Goal: Task Accomplishment & Management: Complete application form

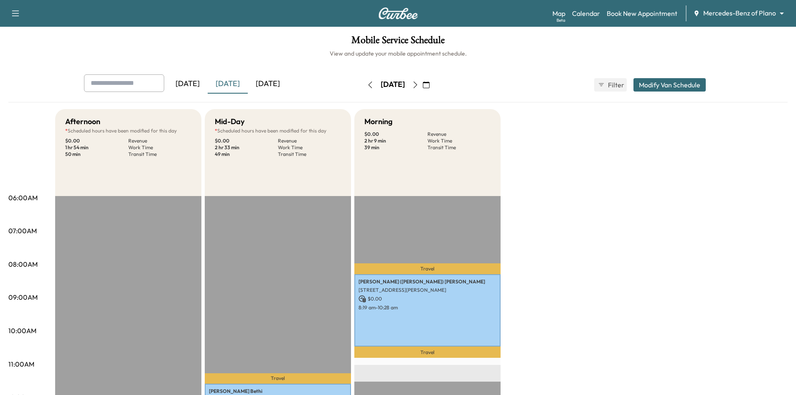
scroll to position [167, 0]
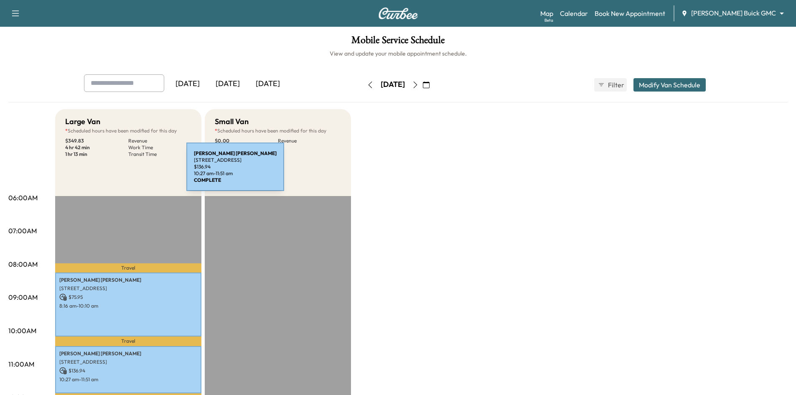
scroll to position [209, 0]
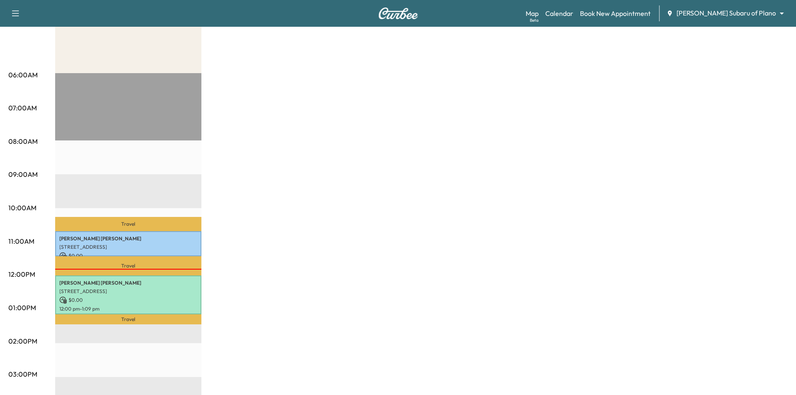
scroll to position [42, 0]
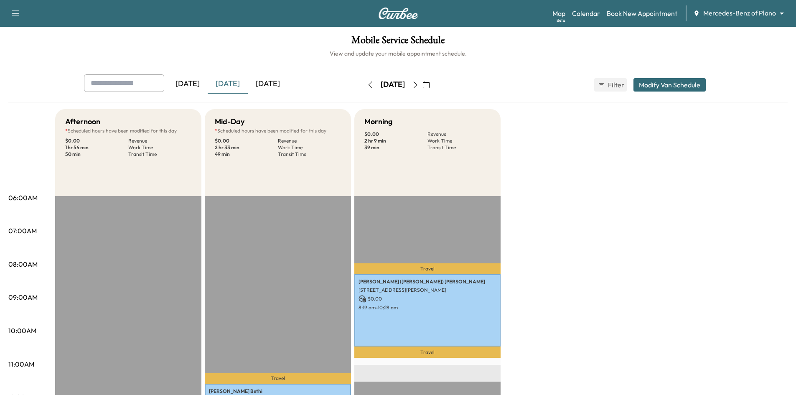
scroll to position [167, 0]
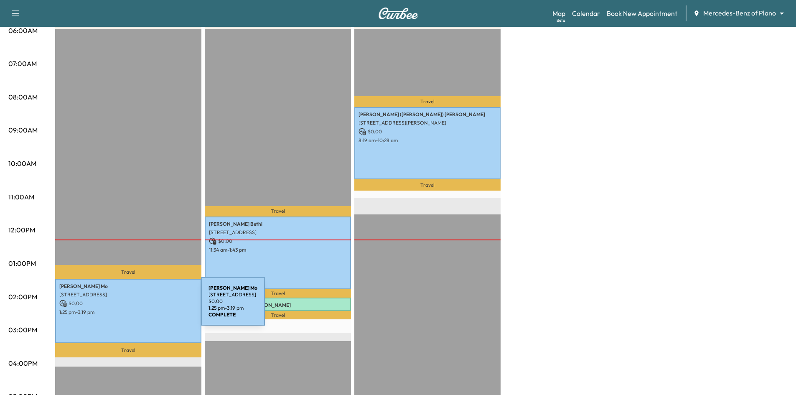
click at [137, 309] on p "1:25 pm - 3:19 pm" at bounding box center [128, 312] width 138 height 7
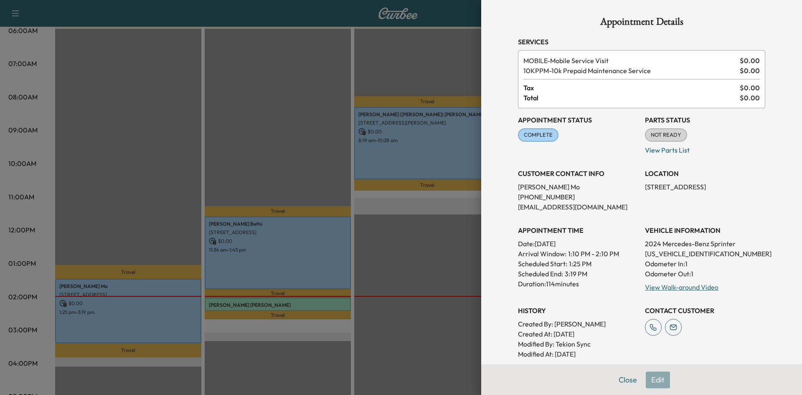
drag, startPoint x: 604, startPoint y: 381, endPoint x: 638, endPoint y: 378, distance: 34.0
click at [620, 381] on div "Close Edit" at bounding box center [641, 379] width 321 height 31
click at [625, 379] on button "Close" at bounding box center [627, 379] width 29 height 17
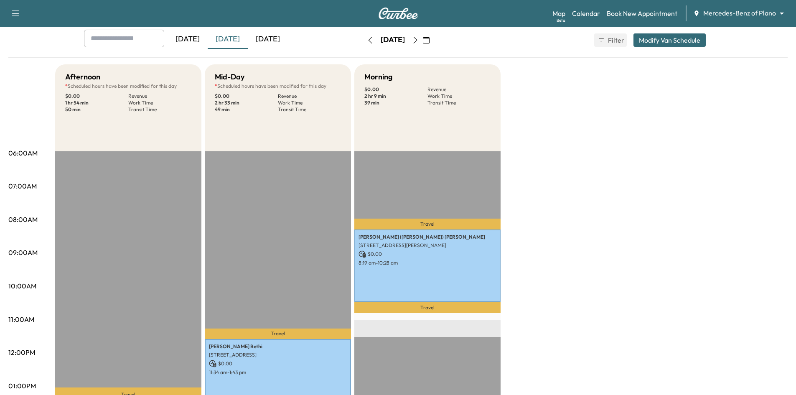
scroll to position [0, 0]
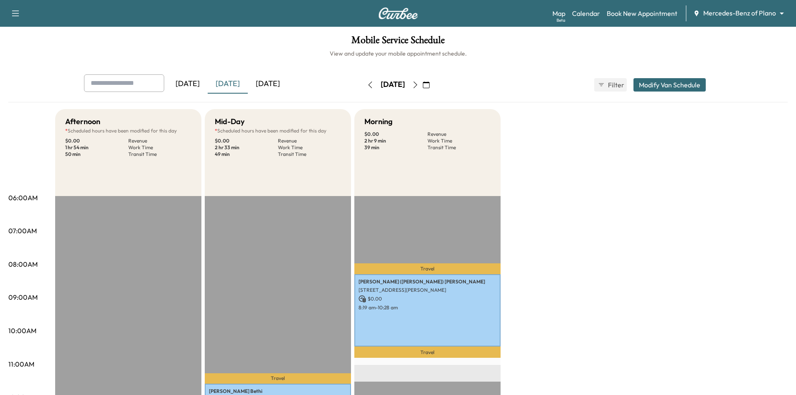
click at [261, 86] on div "[DATE]" at bounding box center [268, 83] width 40 height 19
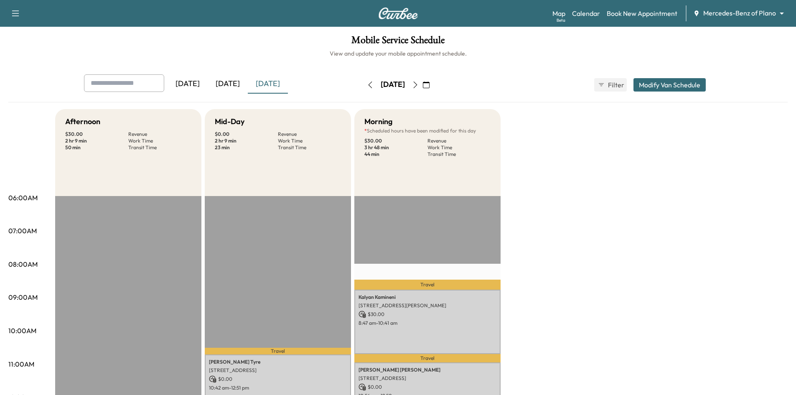
click at [261, 84] on div "[DATE]" at bounding box center [268, 83] width 40 height 19
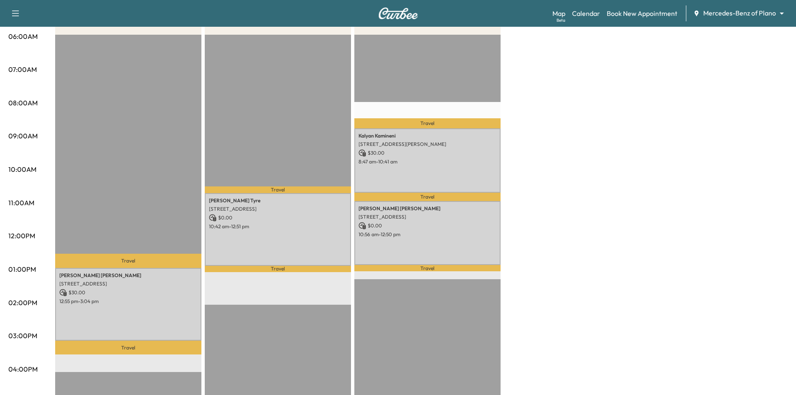
scroll to position [167, 0]
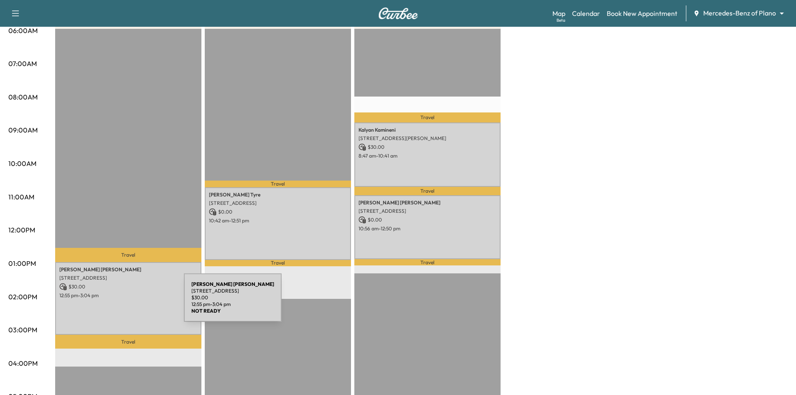
click at [119, 304] on div "BETTY WILLIAMS 2813 Wrangler Lane, Sachse, TX 75048, US $ 30.00 12:55 pm - 3:04…" at bounding box center [128, 298] width 146 height 73
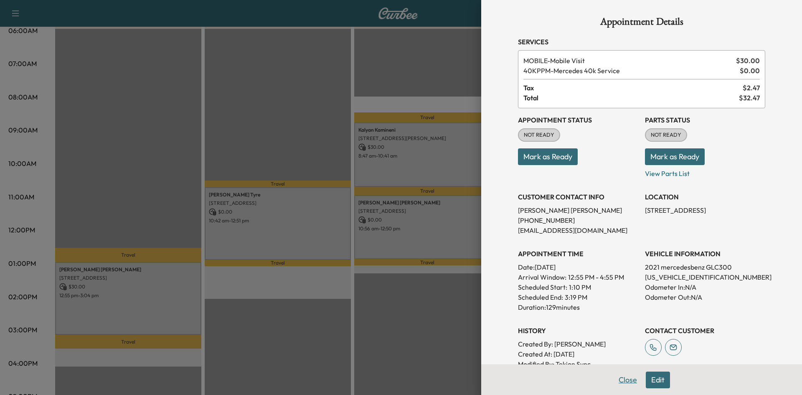
click at [627, 378] on button "Close" at bounding box center [627, 379] width 29 height 17
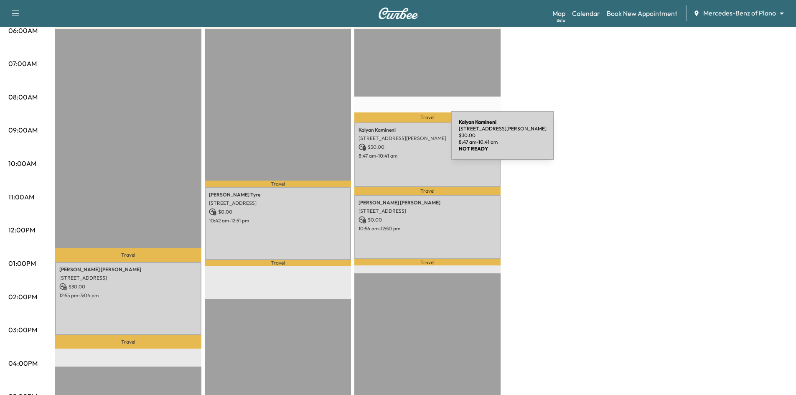
click at [395, 143] on p "$ 30.00" at bounding box center [427, 147] width 138 height 8
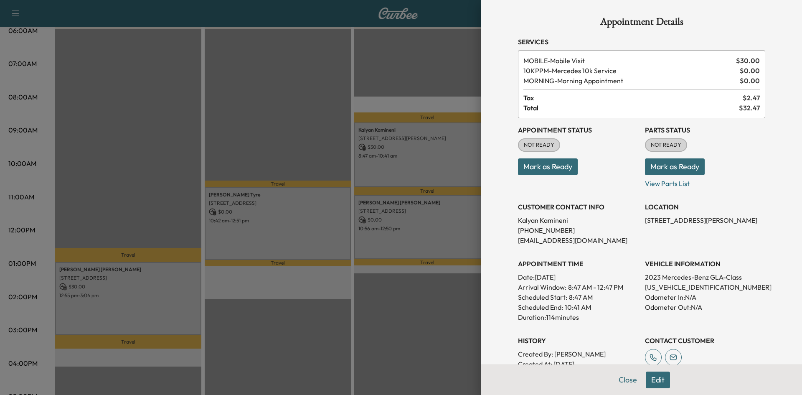
drag, startPoint x: 573, startPoint y: 168, endPoint x: 563, endPoint y: 167, distance: 10.2
click at [572, 168] on p "Mark as Ready" at bounding box center [578, 163] width 120 height 23
click at [562, 167] on button "Mark as Ready" at bounding box center [548, 166] width 60 height 17
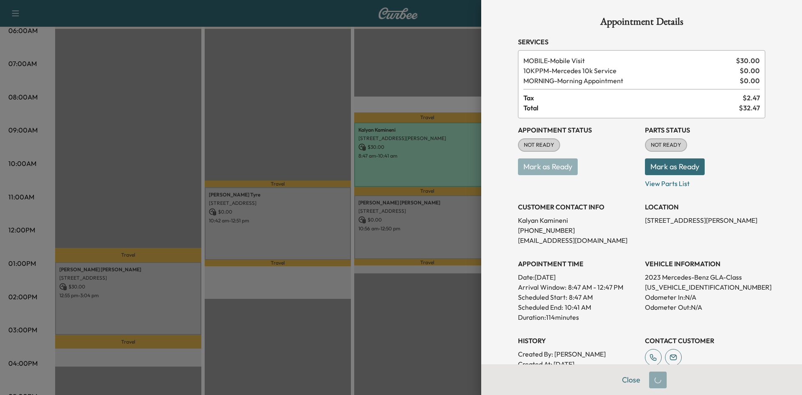
click at [434, 215] on div at bounding box center [401, 197] width 802 height 395
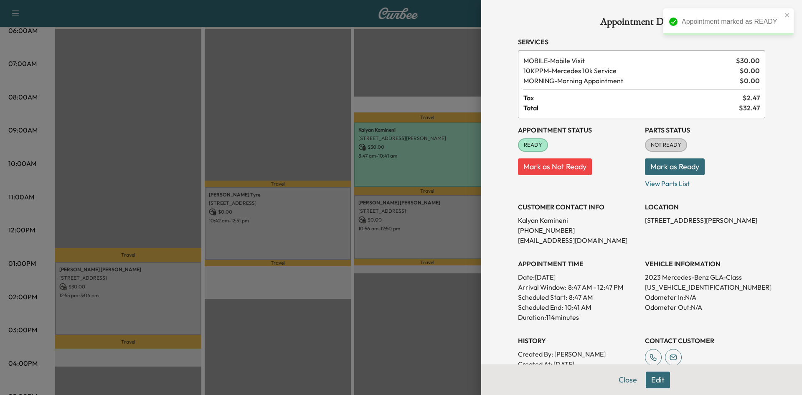
click at [434, 215] on div at bounding box center [401, 197] width 802 height 395
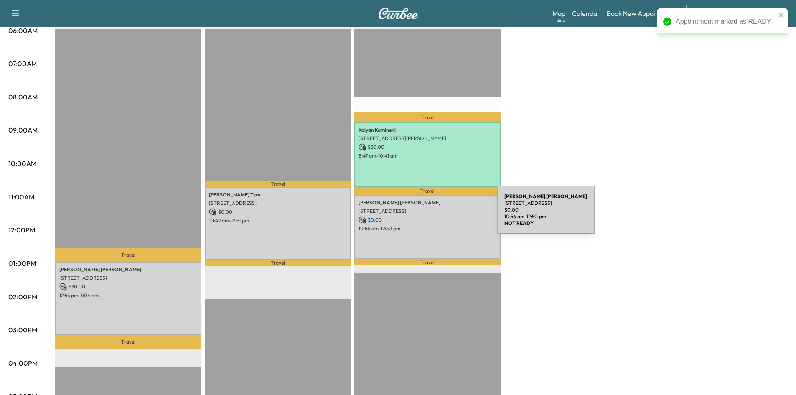
click at [434, 216] on p "$ 0.00" at bounding box center [427, 220] width 138 height 8
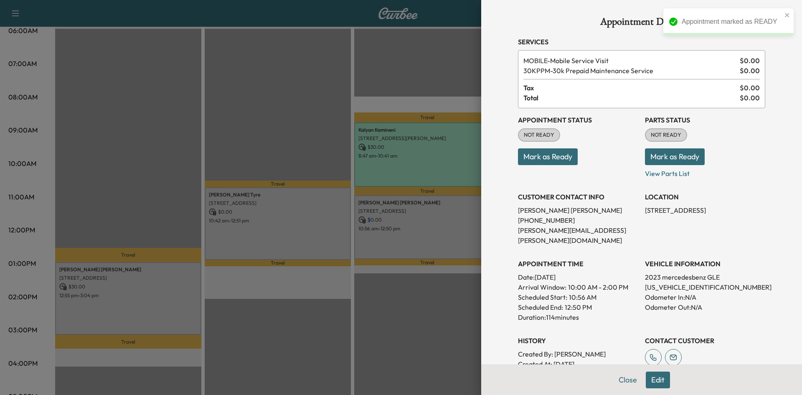
drag, startPoint x: 554, startPoint y: 156, endPoint x: 472, endPoint y: 164, distance: 82.7
click at [554, 157] on button "Mark as Ready" at bounding box center [548, 156] width 60 height 17
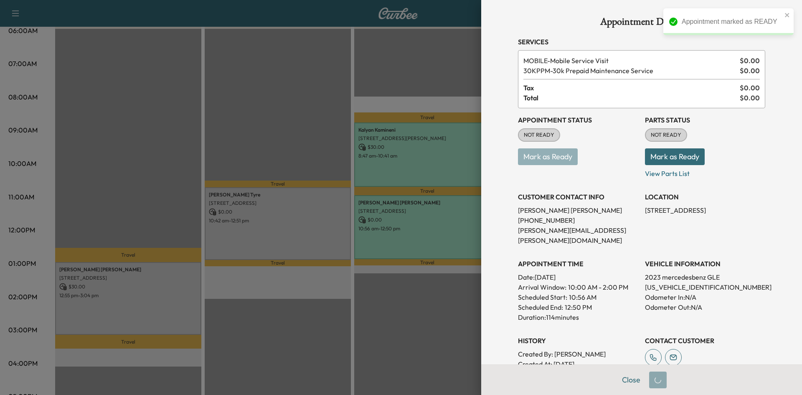
drag, startPoint x: 339, startPoint y: 222, endPoint x: 335, endPoint y: 224, distance: 4.5
click at [338, 222] on div at bounding box center [401, 197] width 802 height 395
click at [335, 224] on div at bounding box center [401, 197] width 802 height 395
click at [334, 224] on div at bounding box center [401, 197] width 802 height 395
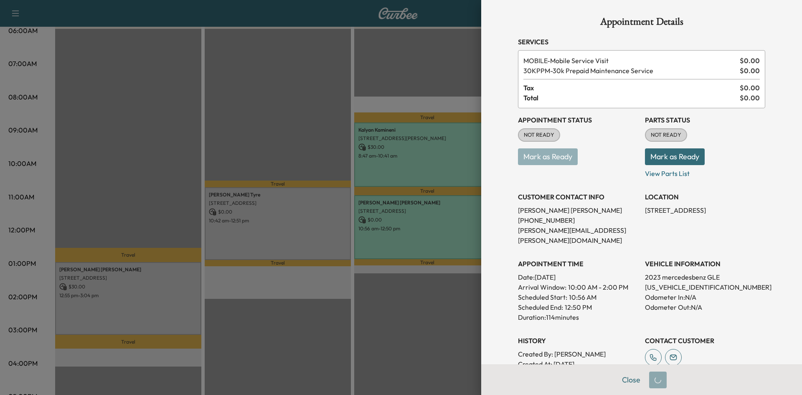
click at [335, 224] on div at bounding box center [401, 197] width 802 height 395
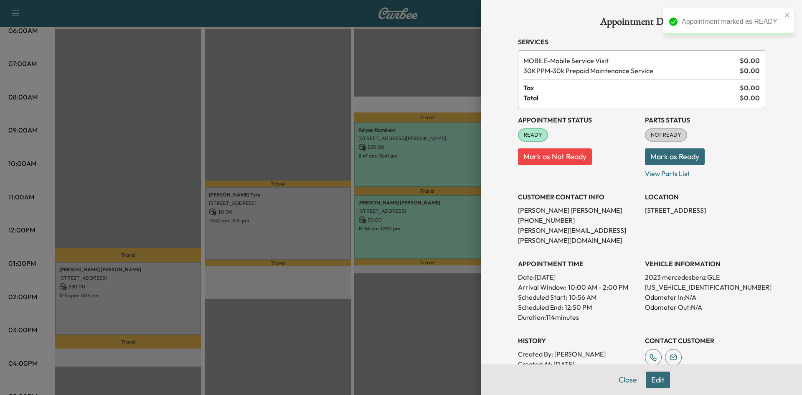
click at [335, 223] on div at bounding box center [401, 197] width 802 height 395
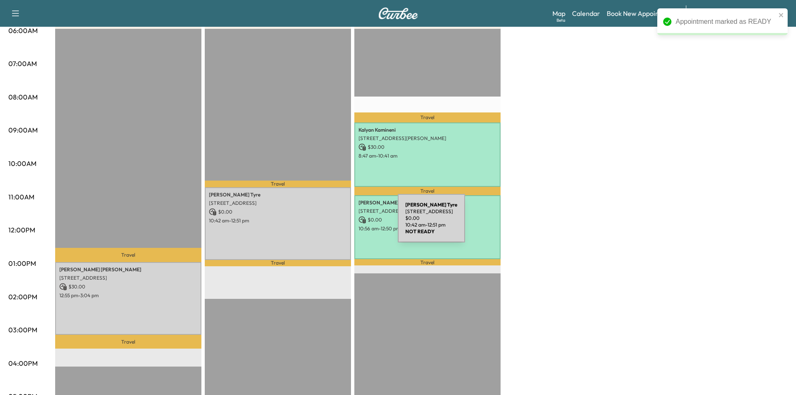
click at [335, 223] on div "Richard Tyre 4025 Camrose Dr, Plano, TX 75024, USA $ 0.00 10:42 am - 12:51 pm" at bounding box center [278, 223] width 146 height 73
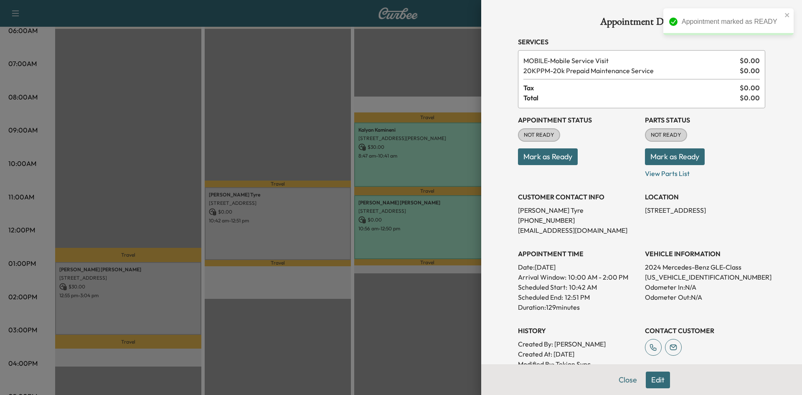
click at [335, 223] on div at bounding box center [401, 197] width 802 height 395
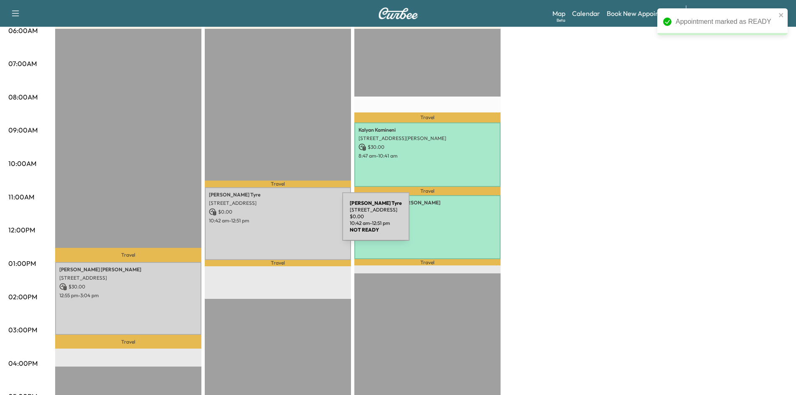
click at [280, 221] on p "10:42 am - 12:51 pm" at bounding box center [278, 220] width 138 height 7
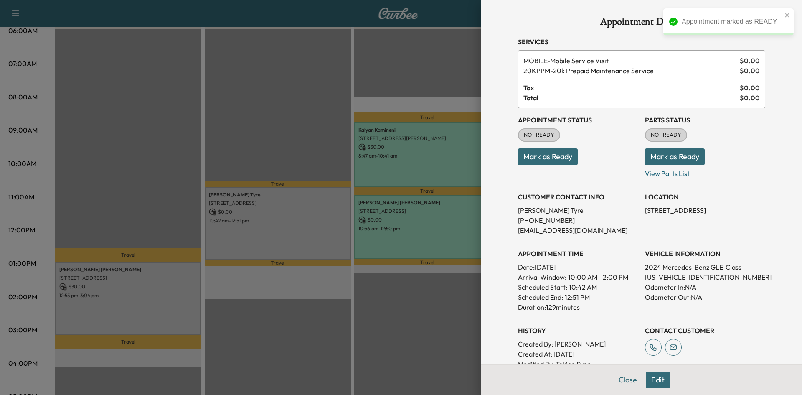
click at [528, 157] on button "Mark as Ready" at bounding box center [548, 156] width 60 height 17
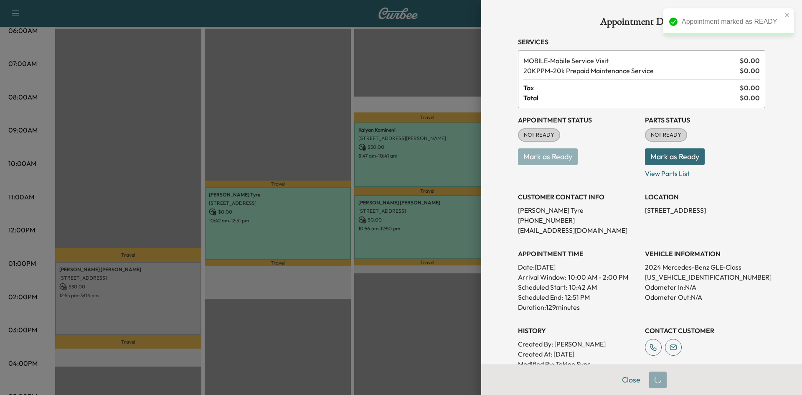
click at [307, 157] on div at bounding box center [401, 197] width 802 height 395
click at [307, 156] on div at bounding box center [401, 197] width 802 height 395
click at [629, 384] on button "Close" at bounding box center [627, 379] width 29 height 17
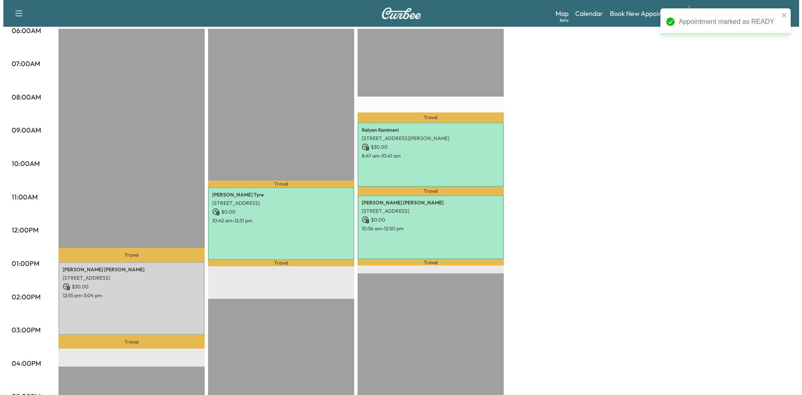
scroll to position [0, 0]
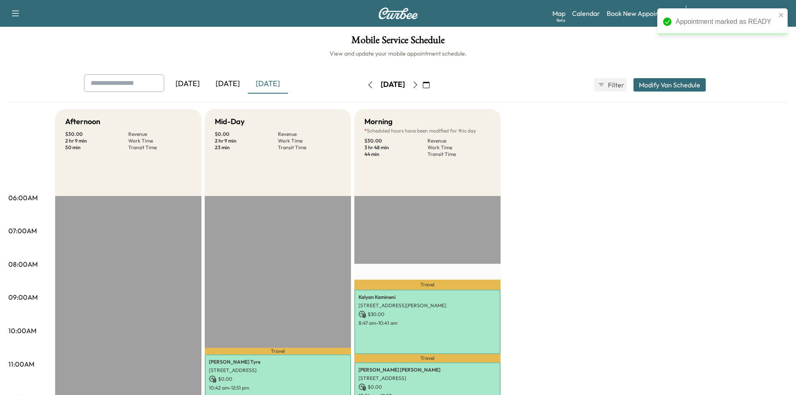
click at [234, 84] on div "[DATE]" at bounding box center [228, 83] width 40 height 19
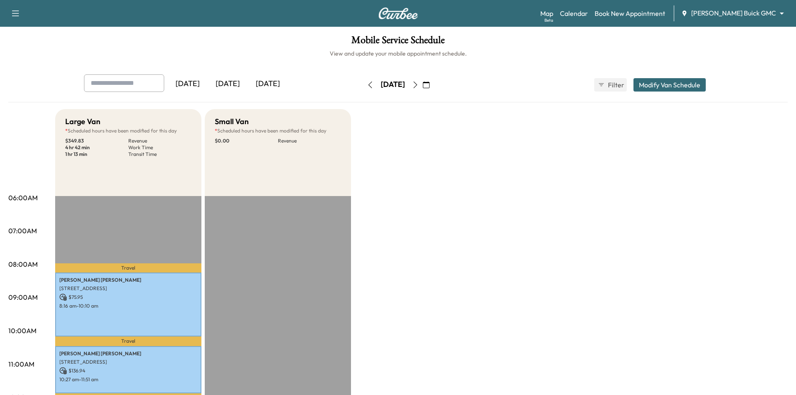
scroll to position [209, 0]
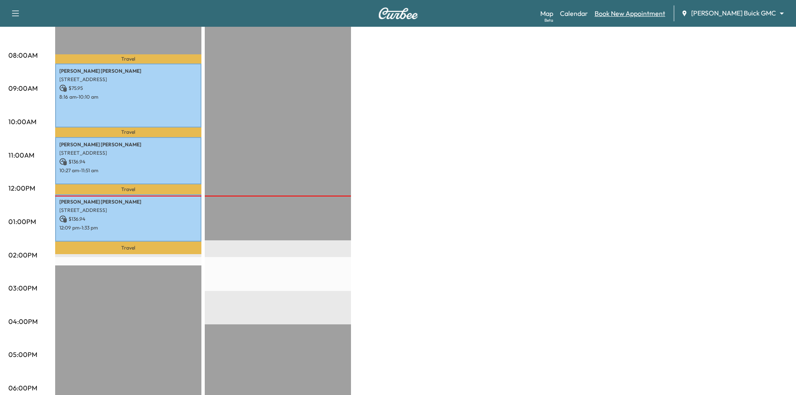
click at [665, 14] on link "Book New Appointment" at bounding box center [630, 13] width 71 height 10
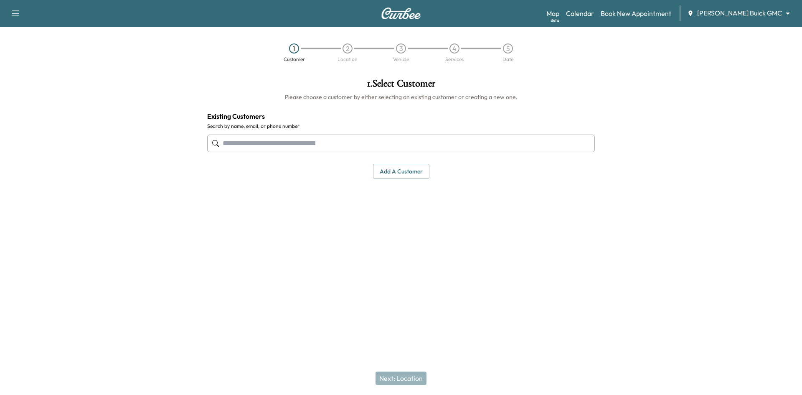
drag, startPoint x: 538, startPoint y: 146, endPoint x: 542, endPoint y: 141, distance: 6.5
click at [539, 145] on input "text" at bounding box center [401, 144] width 388 height 18
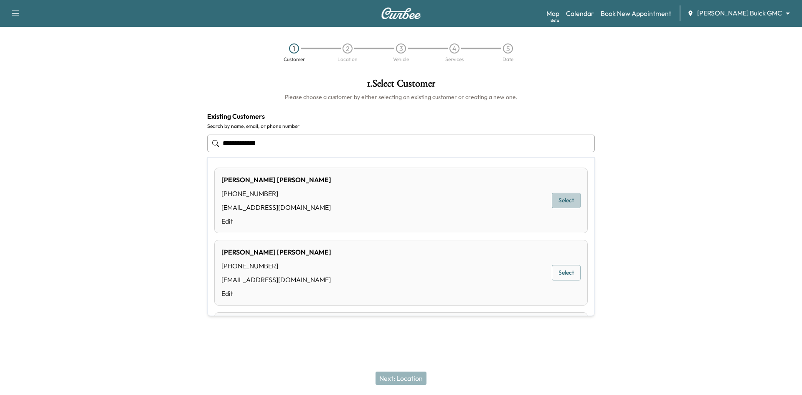
click at [564, 196] on button "Select" at bounding box center [566, 200] width 29 height 15
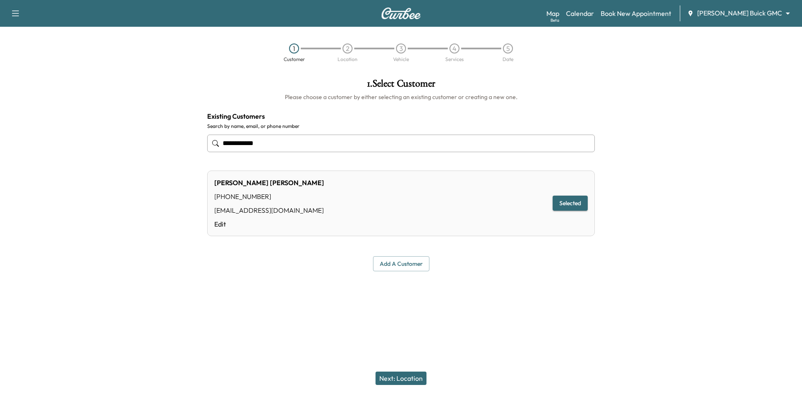
type input "**********"
click at [414, 379] on button "Next: Location" at bounding box center [401, 377] width 51 height 13
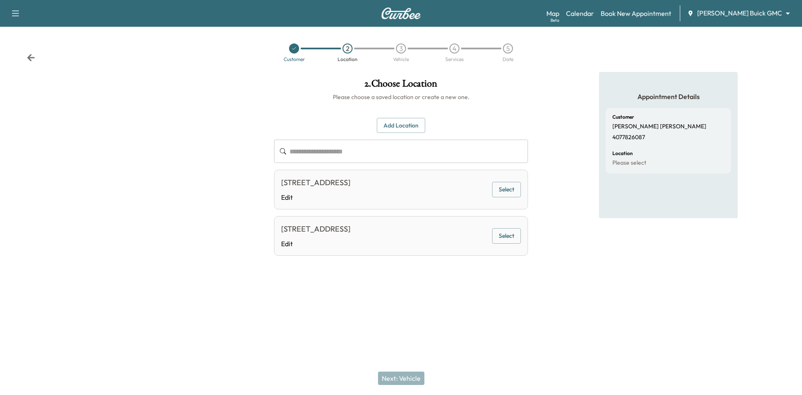
click at [502, 193] on button "Select" at bounding box center [506, 189] width 29 height 15
click at [411, 376] on button "Next: Vehicle" at bounding box center [401, 377] width 46 height 13
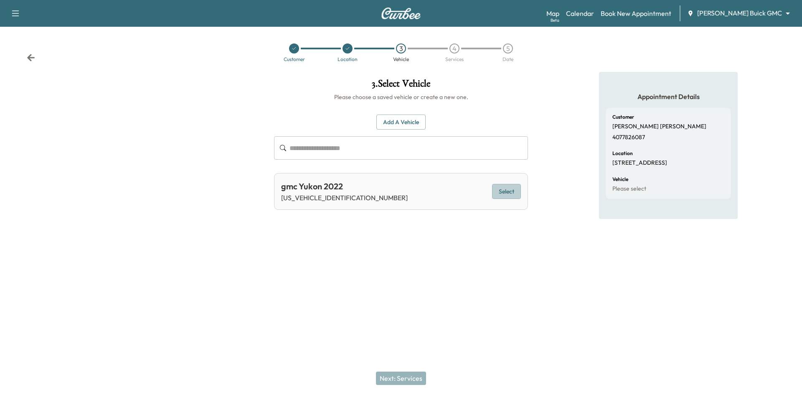
click at [513, 196] on button "Select" at bounding box center [506, 191] width 29 height 15
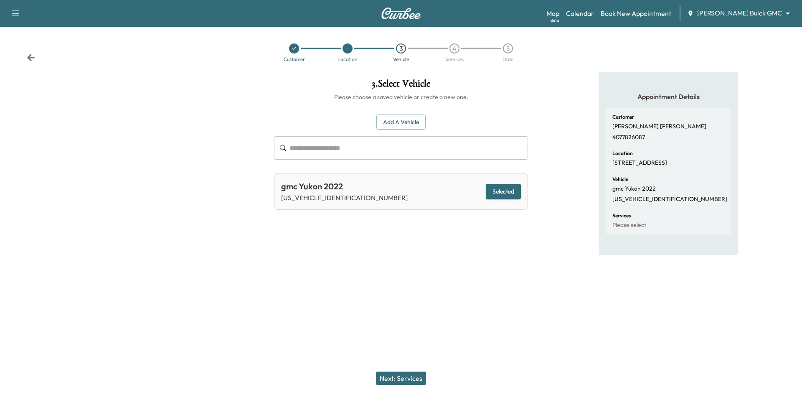
click at [408, 381] on button "Next: Services" at bounding box center [401, 377] width 50 height 13
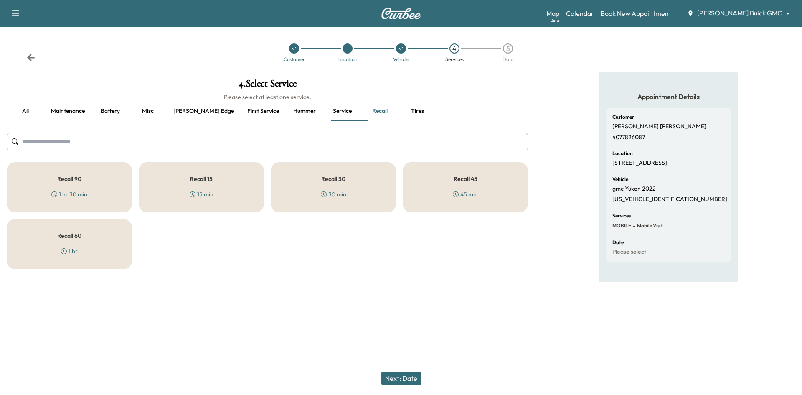
click at [346, 188] on div "Recall 30 30 min" at bounding box center [333, 187] width 125 height 50
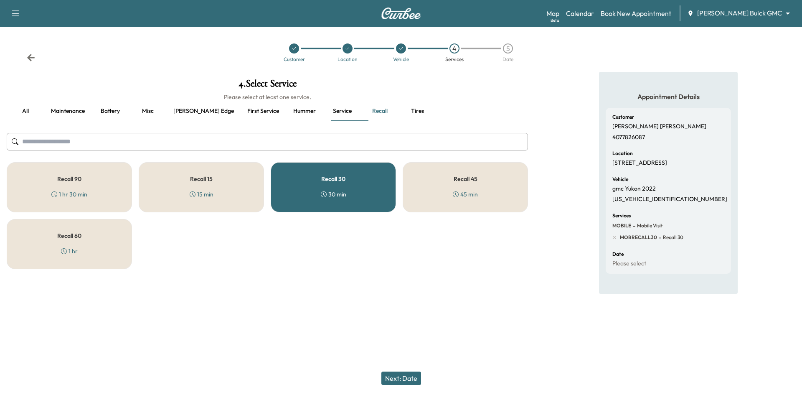
click at [403, 375] on button "Next: Date" at bounding box center [401, 377] width 40 height 13
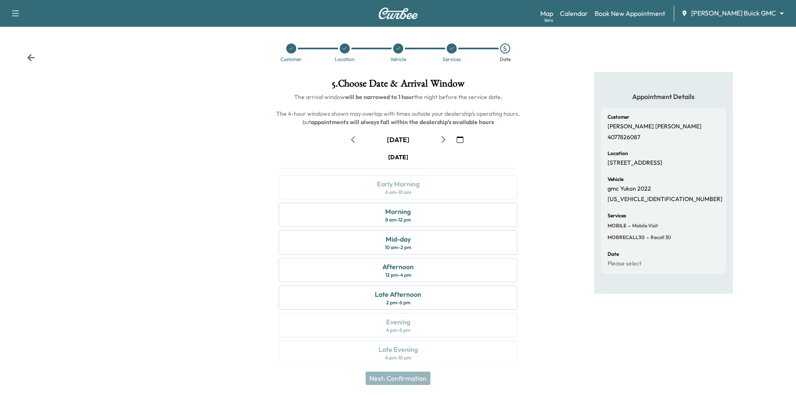
click at [297, 45] on div at bounding box center [290, 48] width 53 height 10
click at [293, 48] on icon at bounding box center [291, 48] width 5 height 5
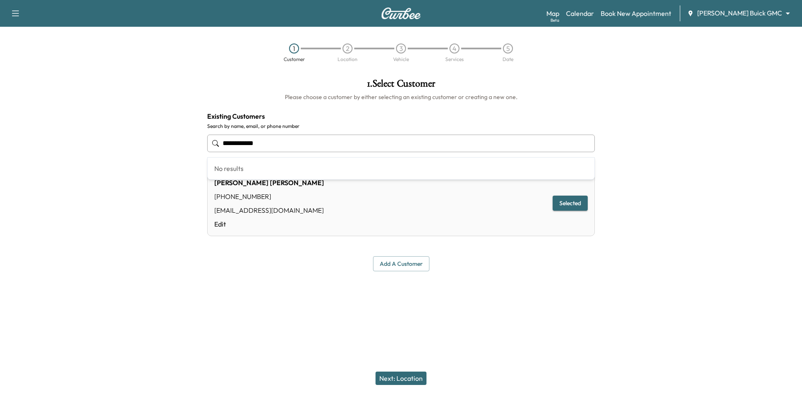
drag, startPoint x: 396, startPoint y: 147, endPoint x: 198, endPoint y: 133, distance: 198.6
click at [198, 133] on div "**********" at bounding box center [401, 175] width 802 height 206
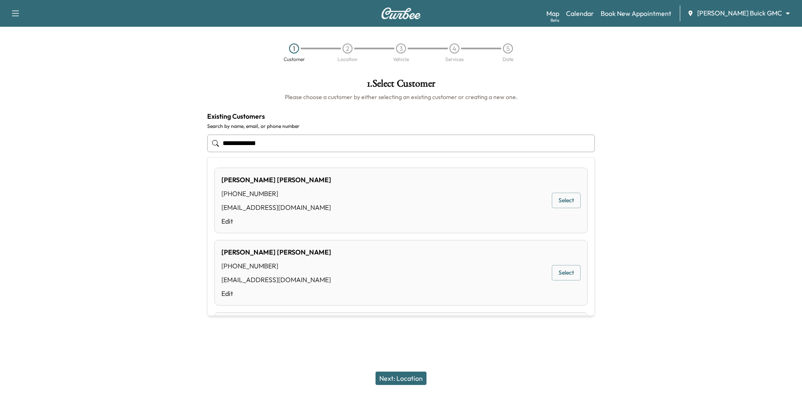
click at [572, 271] on button "Select" at bounding box center [566, 272] width 29 height 15
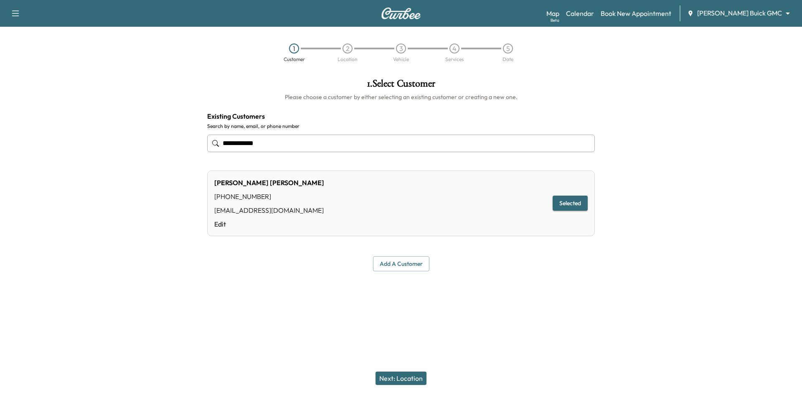
type input "**********"
click at [389, 378] on button "Next: Location" at bounding box center [401, 377] width 51 height 13
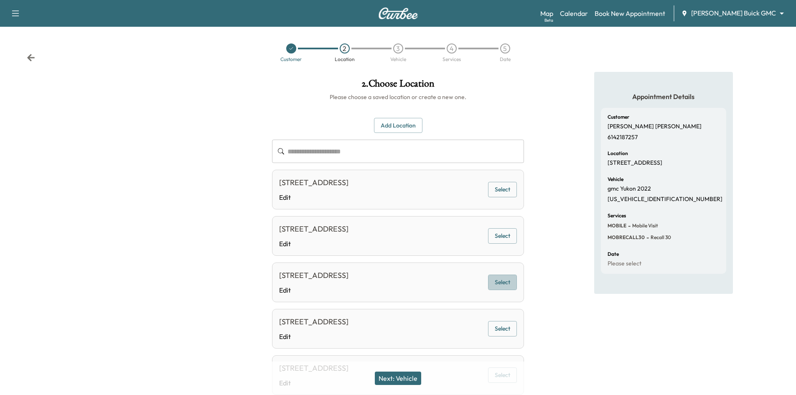
click at [509, 287] on button "Select" at bounding box center [502, 282] width 29 height 15
click at [404, 382] on button "Next: Vehicle" at bounding box center [398, 377] width 46 height 13
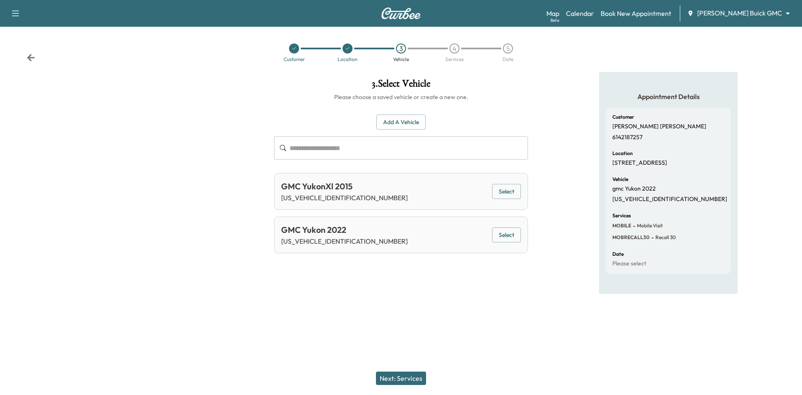
click at [509, 236] on button "Select" at bounding box center [506, 234] width 29 height 15
click at [498, 236] on button "Selected" at bounding box center [503, 234] width 35 height 15
click at [499, 237] on button "Selected" at bounding box center [503, 234] width 35 height 15
click at [410, 376] on button "Next: Services" at bounding box center [401, 377] width 50 height 13
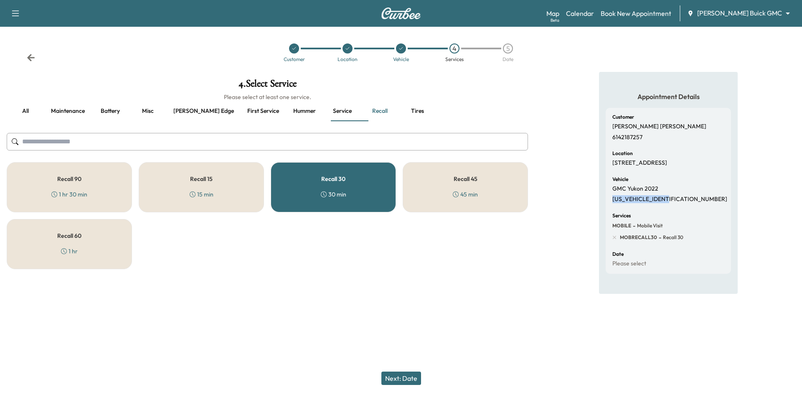
drag, startPoint x: 612, startPoint y: 199, endPoint x: 680, endPoint y: 199, distance: 67.7
click at [680, 199] on div "Customer Joseph Jones 6142187257 Location 12215 Peak Circle, Frisco, TX 75035, …" at bounding box center [668, 191] width 125 height 166
copy p "1GKS2BKDXNR200941"
click at [292, 50] on icon at bounding box center [294, 48] width 5 height 5
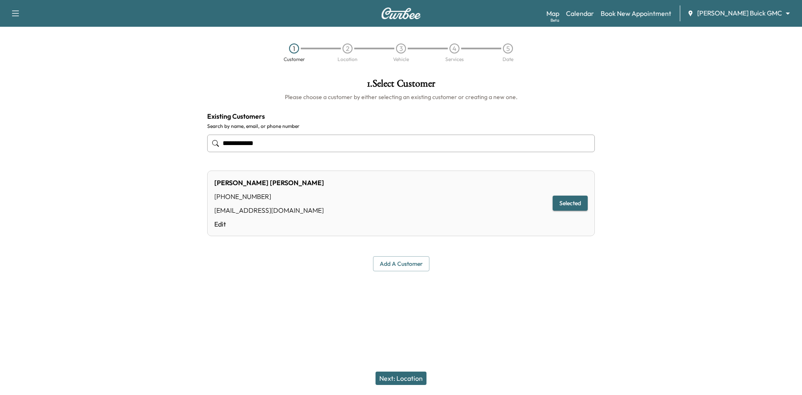
click at [277, 153] on div "**********" at bounding box center [401, 144] width 388 height 28
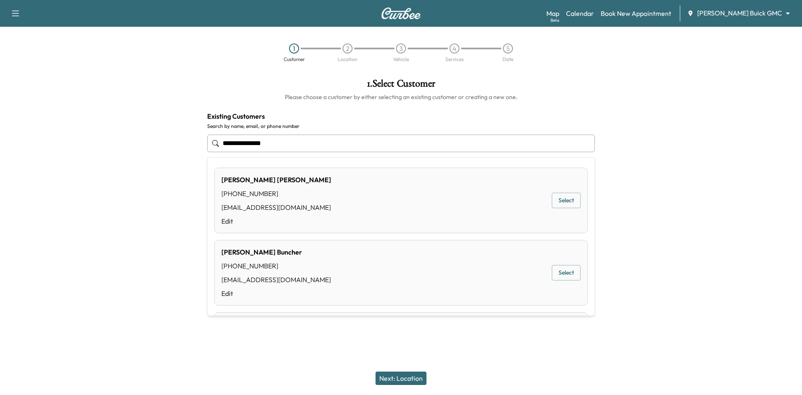
click at [552, 201] on button "Select" at bounding box center [566, 200] width 29 height 15
type input "**********"
type input "*******"
type input "**********"
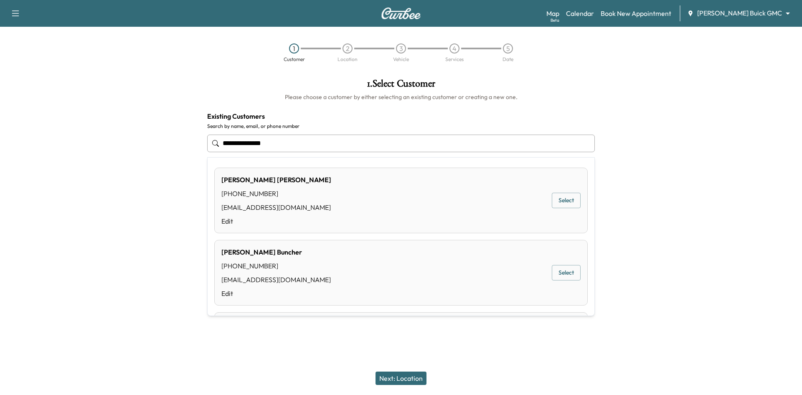
type input "**********"
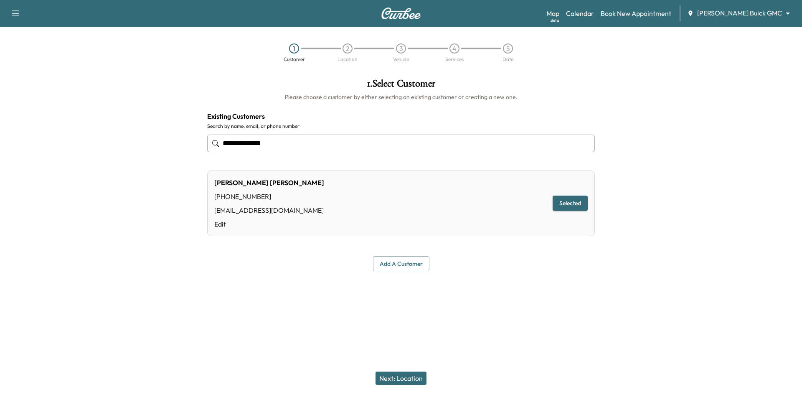
type input "**********"
click at [413, 378] on button "Next: Location" at bounding box center [401, 377] width 51 height 13
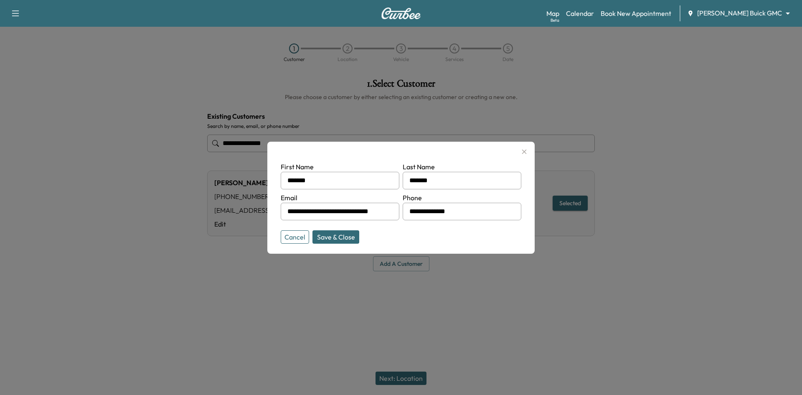
click at [348, 236] on button "Save & Close" at bounding box center [336, 236] width 47 height 13
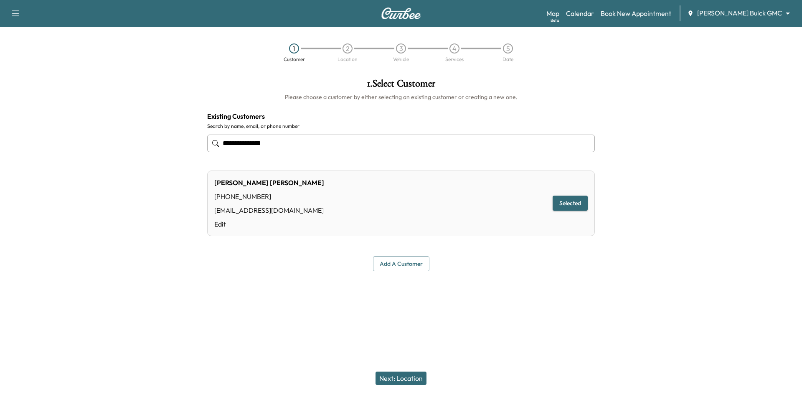
click at [387, 376] on button "Next: Location" at bounding box center [401, 377] width 51 height 13
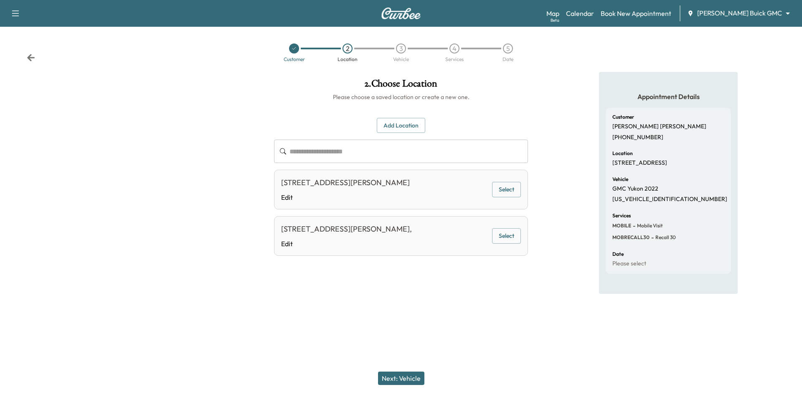
click at [513, 188] on button "Select" at bounding box center [506, 189] width 29 height 15
click at [406, 382] on button "Next: Vehicle" at bounding box center [401, 377] width 46 height 13
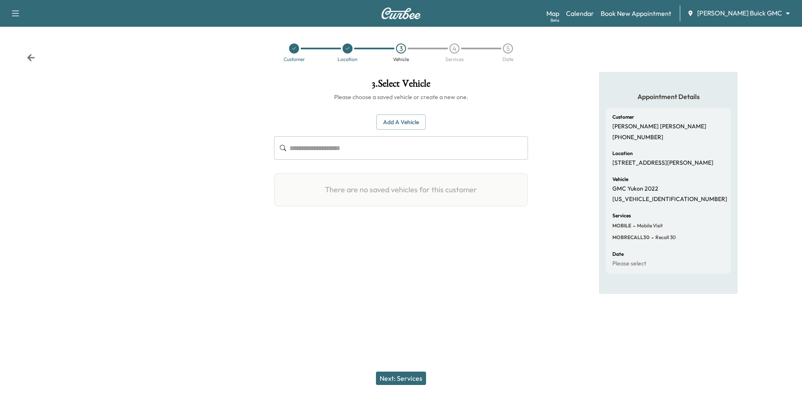
click at [393, 125] on button "Add a Vehicle" at bounding box center [400, 121] width 49 height 15
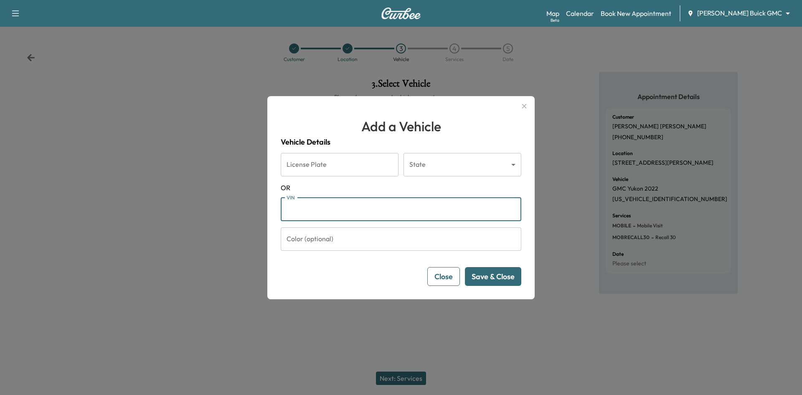
click at [342, 212] on input "VIN" at bounding box center [401, 209] width 241 height 23
click at [306, 211] on input "VIN" at bounding box center [401, 209] width 241 height 23
paste input "**********"
type input "**********"
click at [486, 274] on button "Save & Close" at bounding box center [493, 276] width 56 height 19
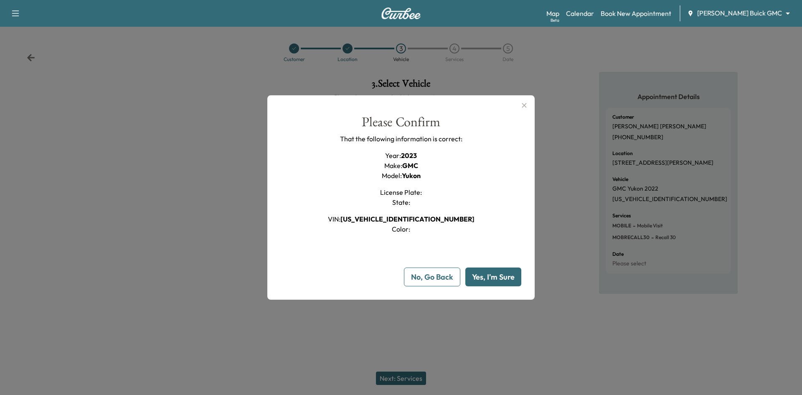
click at [490, 279] on button "Yes, I'm Sure" at bounding box center [493, 276] width 56 height 19
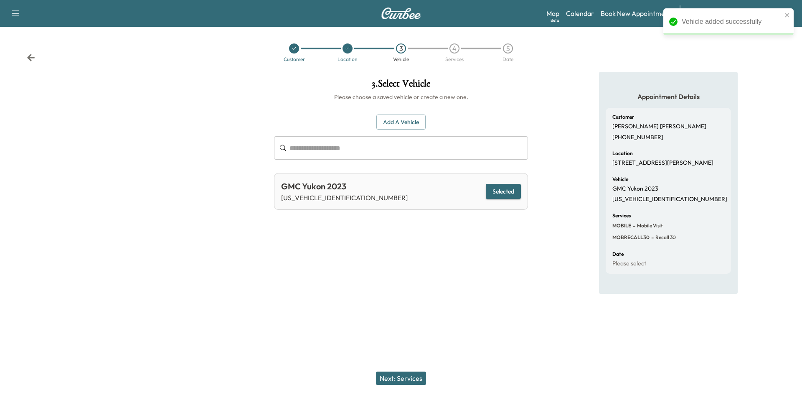
click at [417, 376] on button "Next: Services" at bounding box center [401, 377] width 50 height 13
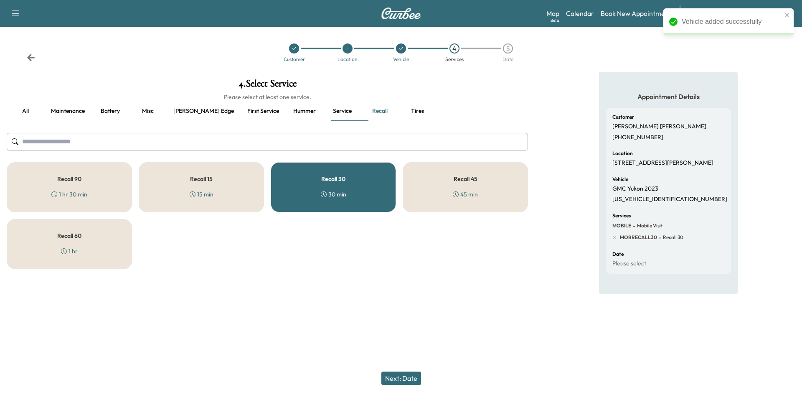
click at [469, 191] on div "45 min" at bounding box center [465, 194] width 25 height 8
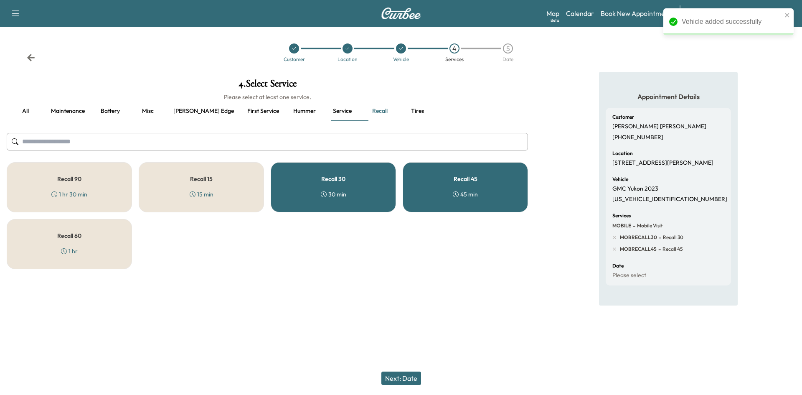
click at [371, 183] on div "Recall 30 30 min" at bounding box center [333, 187] width 125 height 50
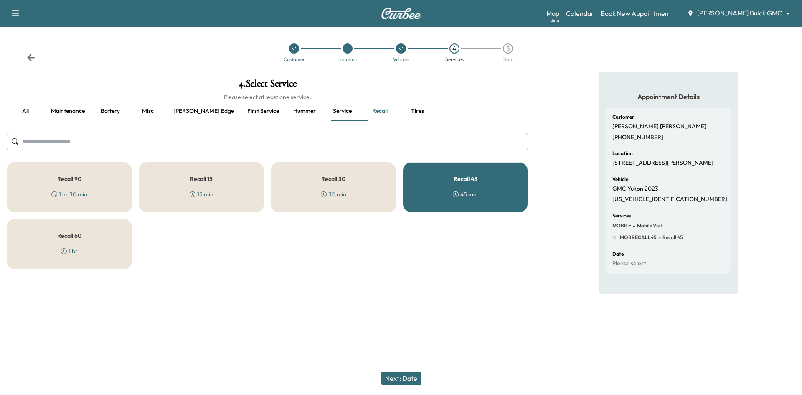
drag, startPoint x: 296, startPoint y: 56, endPoint x: 281, endPoint y: 51, distance: 16.1
click at [296, 57] on div "Customer" at bounding box center [294, 59] width 21 height 5
click at [291, 51] on div at bounding box center [294, 48] width 10 height 10
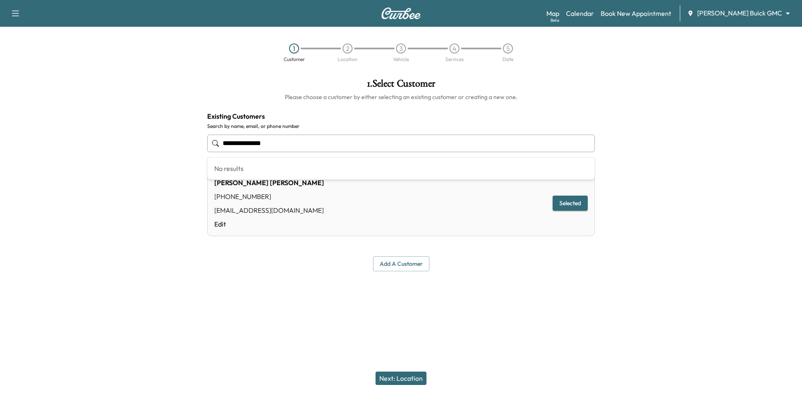
drag, startPoint x: 295, startPoint y: 145, endPoint x: 180, endPoint y: 132, distance: 115.7
click at [142, 147] on div "**********" at bounding box center [401, 175] width 802 height 206
type input "*"
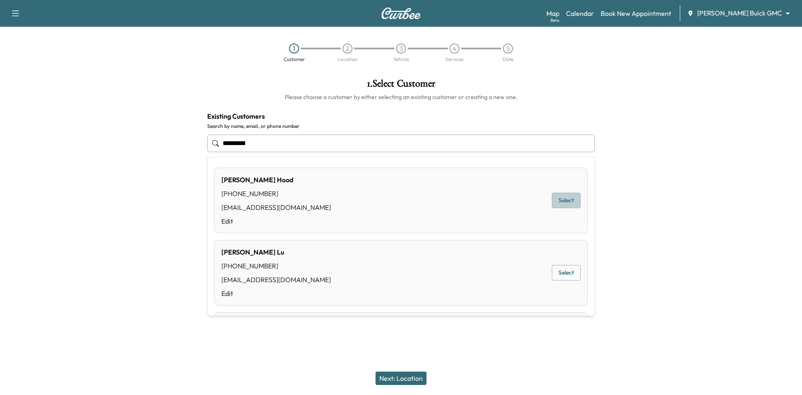
click at [566, 203] on button "Select" at bounding box center [566, 200] width 29 height 15
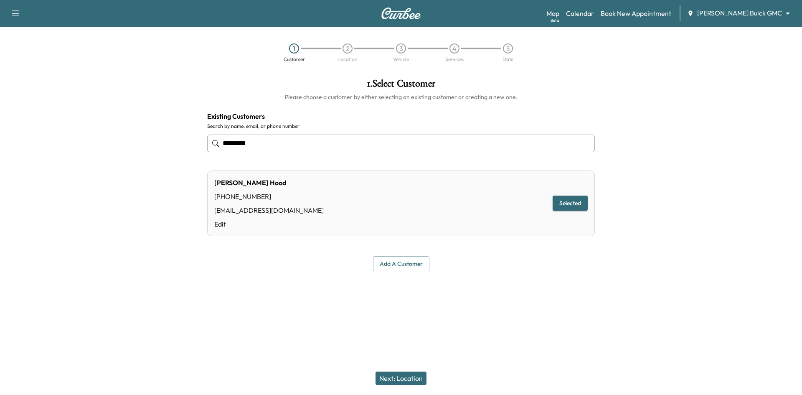
type input "*********"
drag, startPoint x: 406, startPoint y: 377, endPoint x: 406, endPoint y: 373, distance: 4.6
click at [407, 377] on button "Next: Location" at bounding box center [401, 377] width 51 height 13
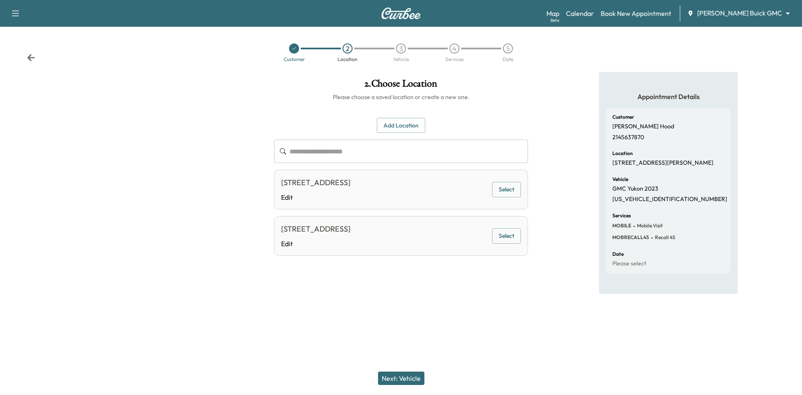
click at [510, 192] on button "Select" at bounding box center [506, 189] width 29 height 15
click at [410, 378] on button "Next: Vehicle" at bounding box center [401, 377] width 46 height 13
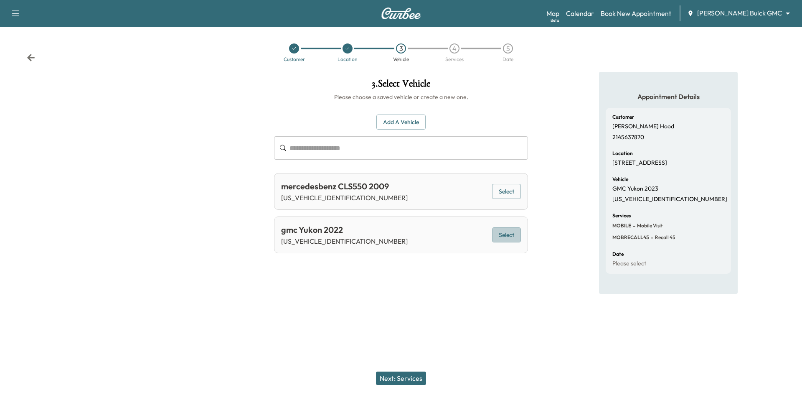
click at [510, 237] on button "Select" at bounding box center [506, 234] width 29 height 15
click at [390, 379] on button "Next: Services" at bounding box center [401, 377] width 50 height 13
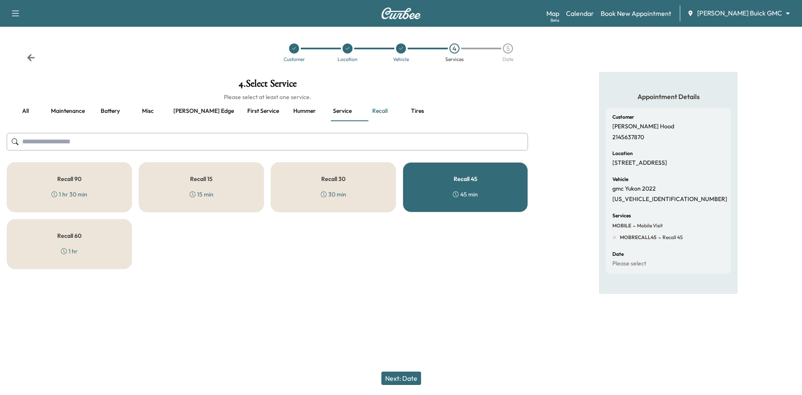
click at [353, 185] on div "Recall 30 30 min" at bounding box center [333, 187] width 125 height 50
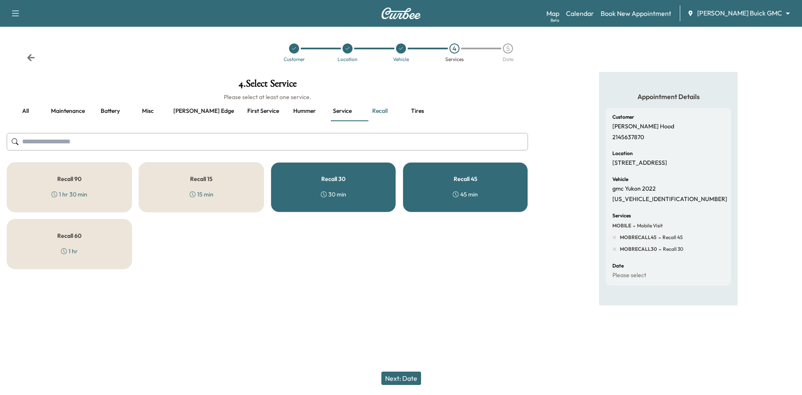
click at [467, 194] on div "45 min" at bounding box center [465, 194] width 25 height 8
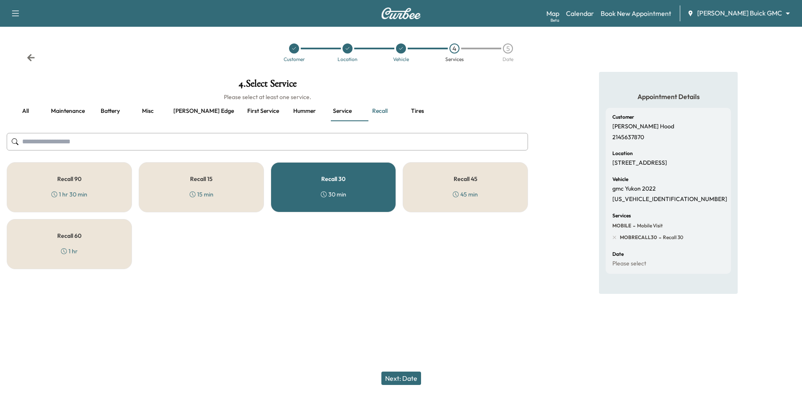
drag, startPoint x: 406, startPoint y: 379, endPoint x: 400, endPoint y: 310, distance: 69.2
click at [407, 378] on button "Next: Date" at bounding box center [401, 377] width 40 height 13
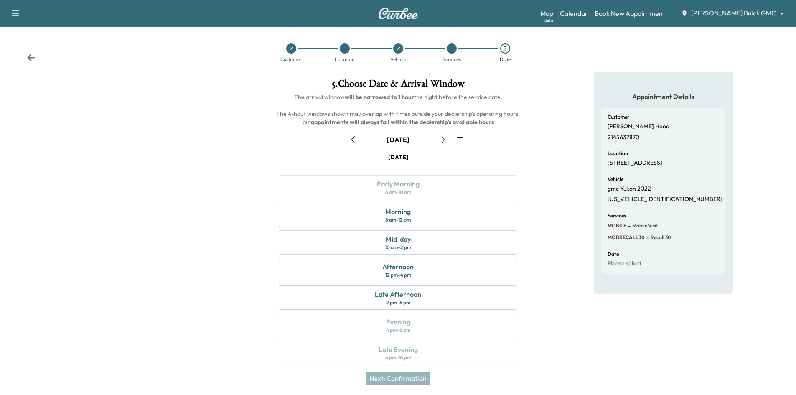
drag, startPoint x: 293, startPoint y: 50, endPoint x: 291, endPoint y: 58, distance: 7.8
click at [293, 50] on icon at bounding box center [291, 48] width 5 height 5
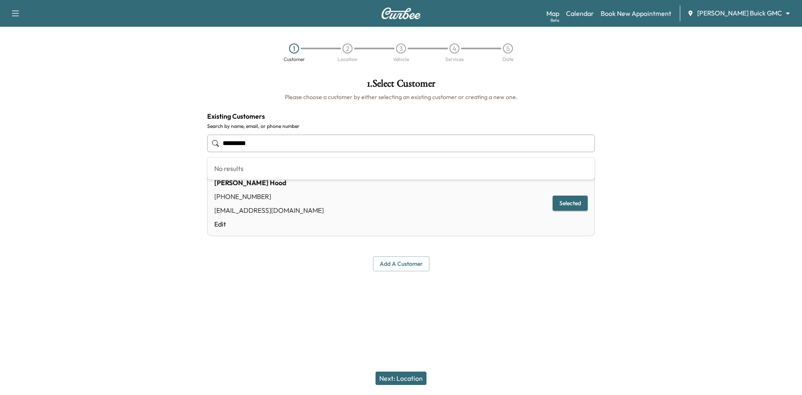
drag, startPoint x: 276, startPoint y: 142, endPoint x: 195, endPoint y: 157, distance: 82.4
click at [168, 147] on div "**********" at bounding box center [401, 175] width 802 height 206
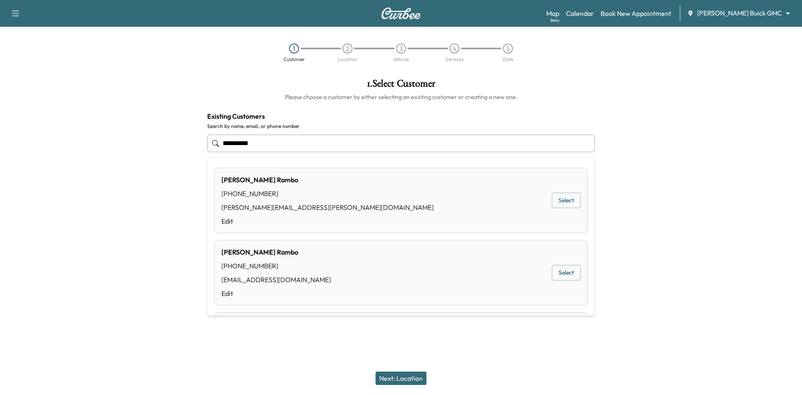
click at [567, 204] on button "Select" at bounding box center [566, 200] width 29 height 15
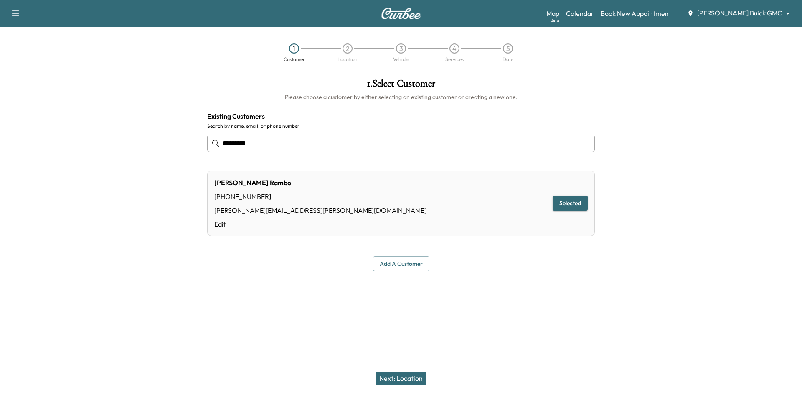
type input "*********"
click at [406, 383] on button "Next: Location" at bounding box center [401, 377] width 51 height 13
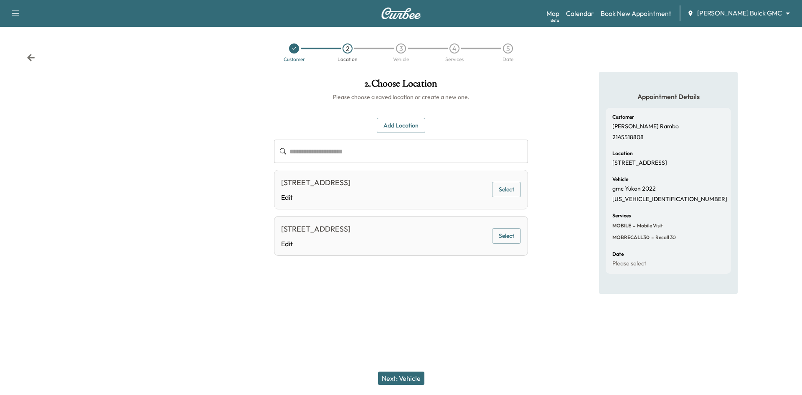
click at [501, 195] on button "Select" at bounding box center [506, 189] width 29 height 15
click at [405, 380] on button "Next: Vehicle" at bounding box center [401, 377] width 46 height 13
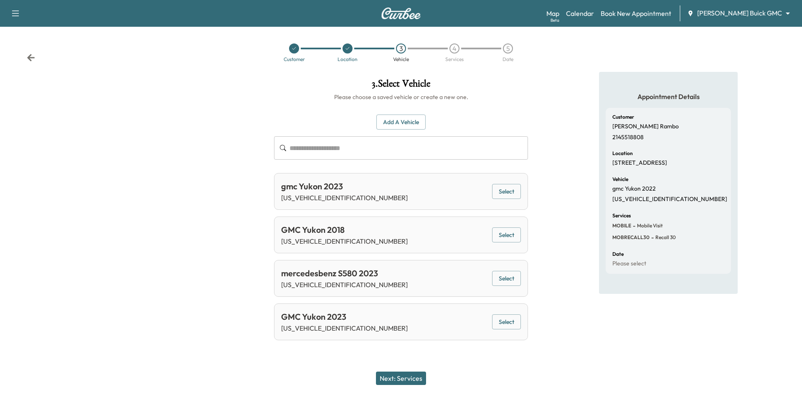
click at [501, 322] on button "Select" at bounding box center [506, 321] width 29 height 15
drag, startPoint x: 410, startPoint y: 379, endPoint x: 416, endPoint y: 376, distance: 6.8
click at [410, 379] on button "Next: Services" at bounding box center [401, 377] width 50 height 13
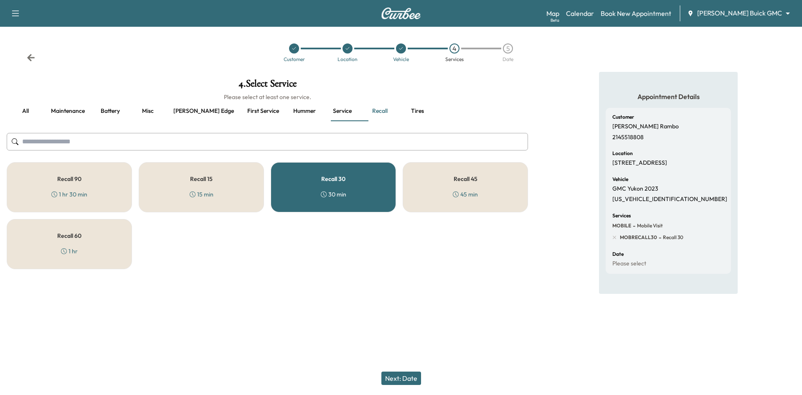
click at [97, 240] on div "Recall 60 1 hr" at bounding box center [69, 244] width 125 height 50
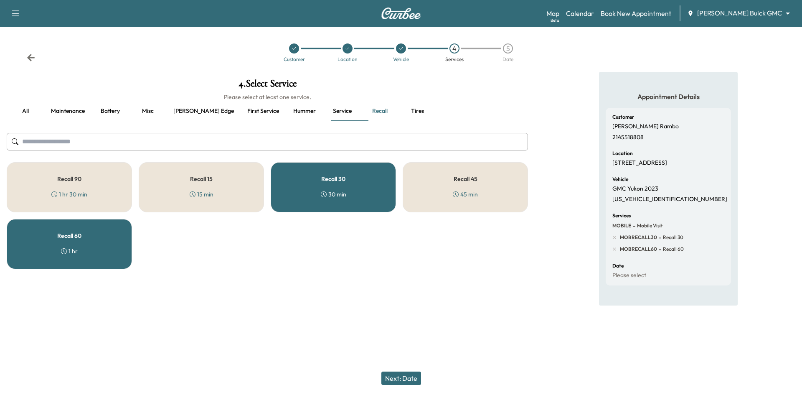
click at [308, 200] on div "Recall 30 30 min" at bounding box center [333, 187] width 125 height 50
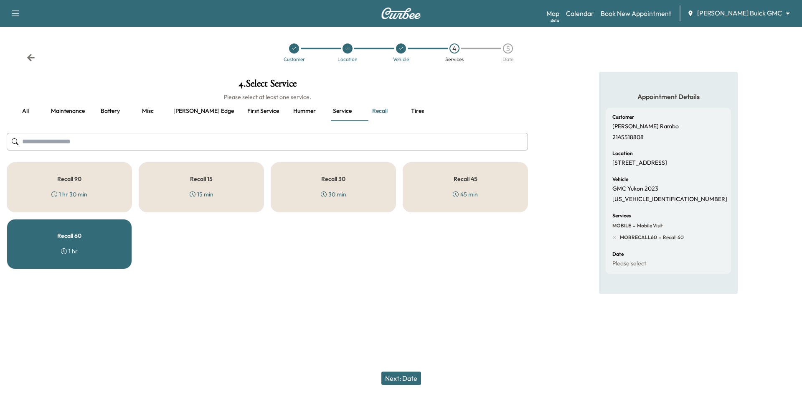
click at [390, 376] on button "Next: Date" at bounding box center [401, 377] width 40 height 13
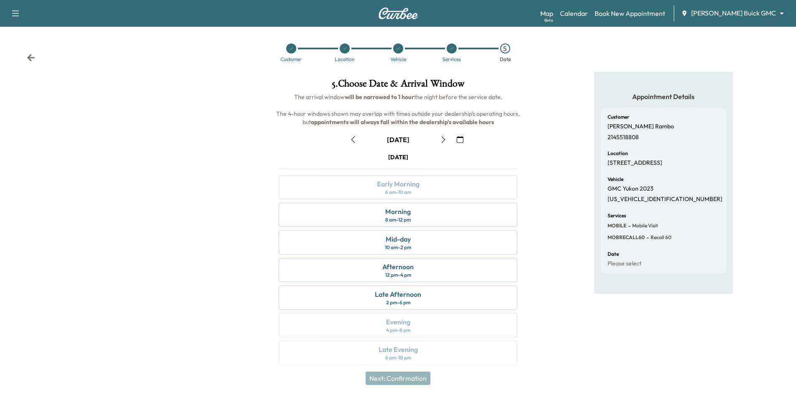
click at [289, 48] on icon at bounding box center [291, 48] width 5 height 5
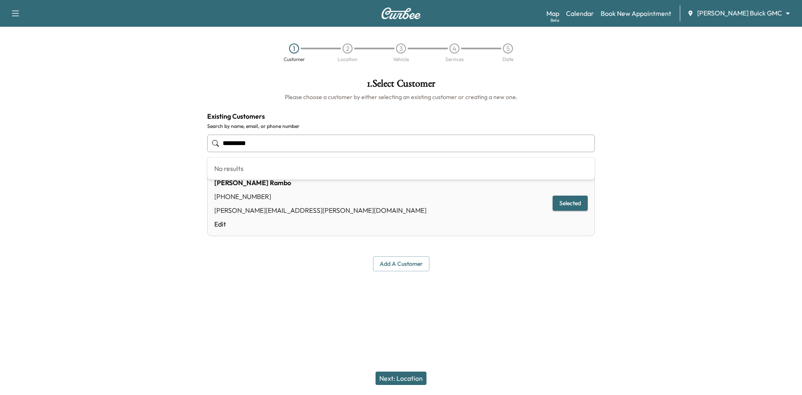
drag, startPoint x: 292, startPoint y: 146, endPoint x: 127, endPoint y: 132, distance: 165.7
click at [127, 132] on div "**********" at bounding box center [401, 175] width 802 height 206
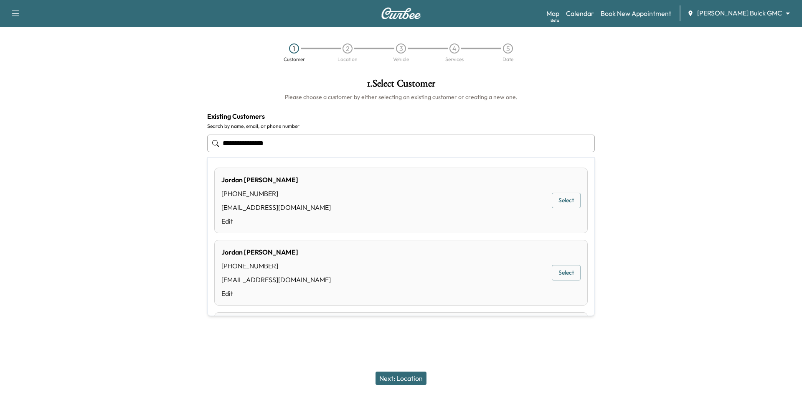
click at [562, 269] on button "Select" at bounding box center [566, 272] width 29 height 15
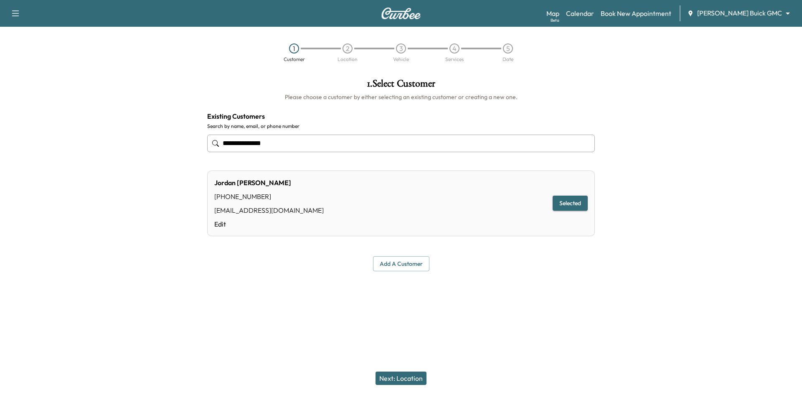
type input "**********"
click at [410, 379] on button "Next: Location" at bounding box center [401, 377] width 51 height 13
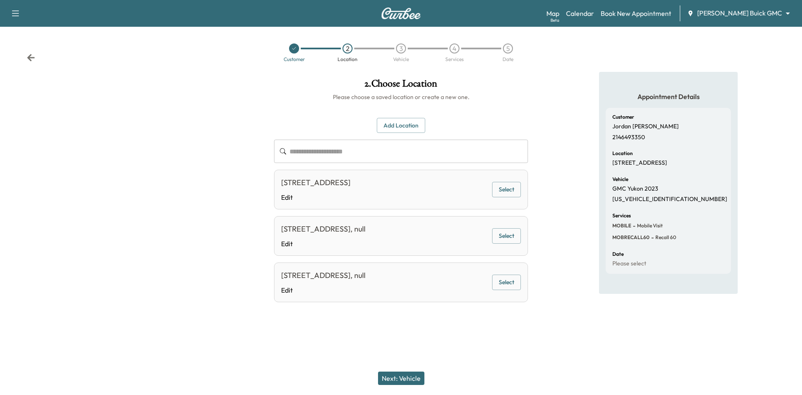
click at [501, 191] on button "Select" at bounding box center [506, 189] width 29 height 15
click at [411, 380] on button "Next: Vehicle" at bounding box center [401, 377] width 46 height 13
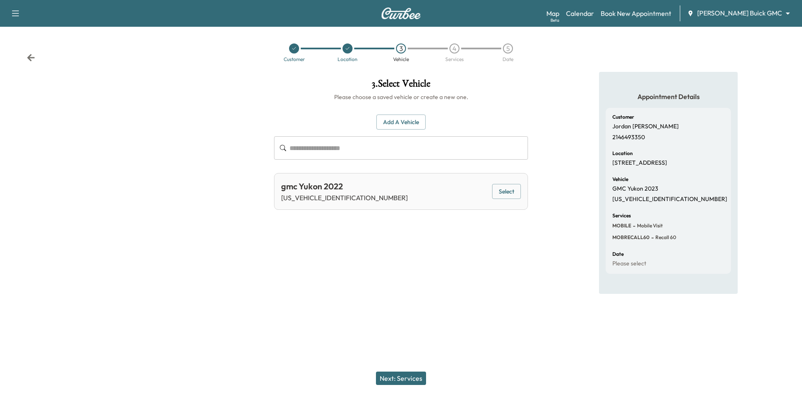
click at [514, 194] on button "Select" at bounding box center [506, 191] width 29 height 15
click at [405, 377] on button "Next: Services" at bounding box center [401, 377] width 50 height 13
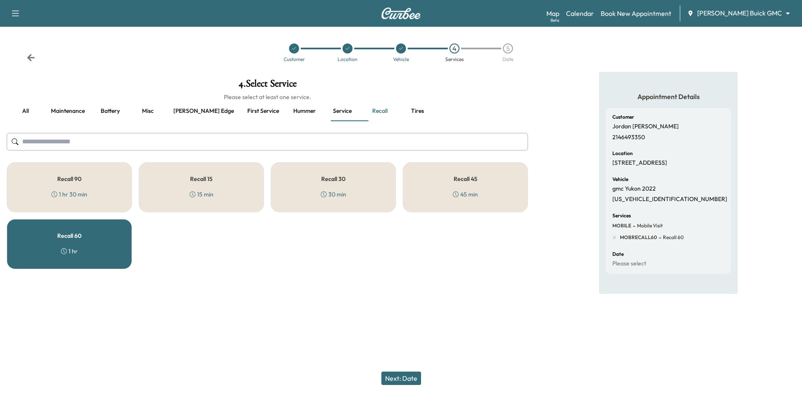
click at [341, 191] on div "30 min" at bounding box center [333, 194] width 25 height 8
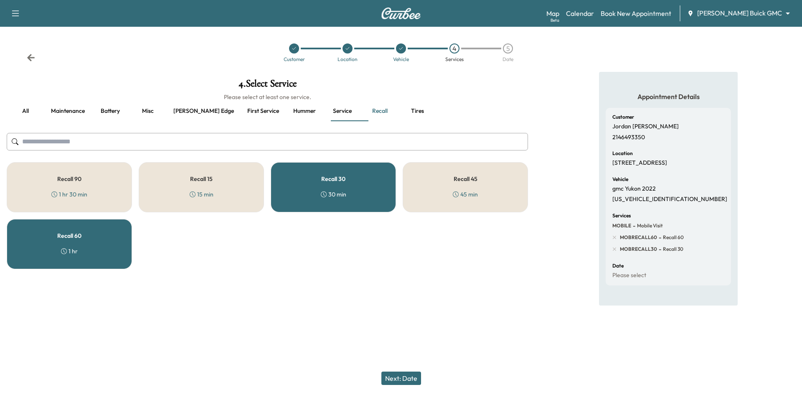
click at [95, 235] on div "Recall 60 1 hr" at bounding box center [69, 244] width 125 height 50
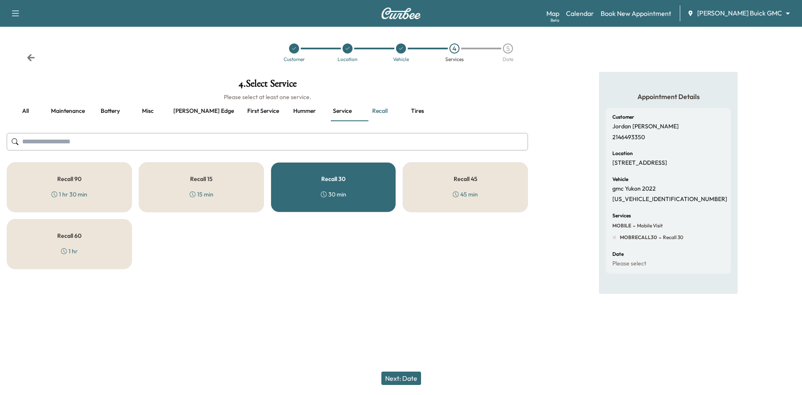
click at [404, 377] on button "Next: Date" at bounding box center [401, 377] width 40 height 13
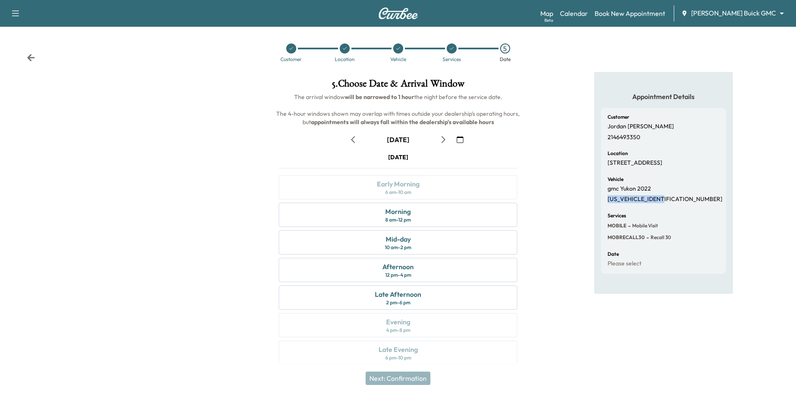
drag, startPoint x: 606, startPoint y: 199, endPoint x: 693, endPoint y: 199, distance: 86.9
click at [693, 199] on div "Customer Jordan Mitchell 2146493350 Location 4935 Stillwater Trail, Frisco, TX …" at bounding box center [663, 191] width 125 height 166
copy p "1GKS2DKLXNR352866"
click at [289, 47] on icon at bounding box center [291, 48] width 5 height 5
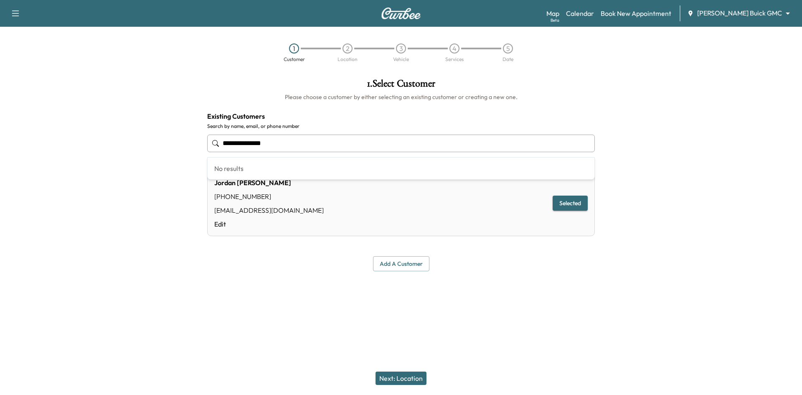
drag, startPoint x: 291, startPoint y: 143, endPoint x: 142, endPoint y: 135, distance: 149.8
click at [130, 135] on div "**********" at bounding box center [401, 175] width 802 height 206
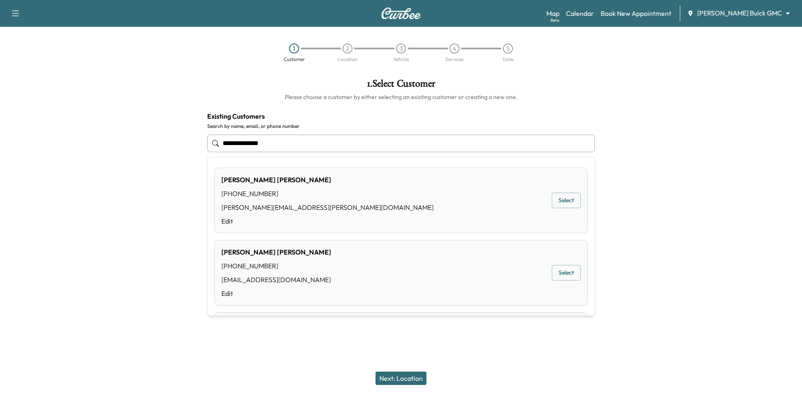
click at [571, 201] on button "Select" at bounding box center [566, 200] width 29 height 15
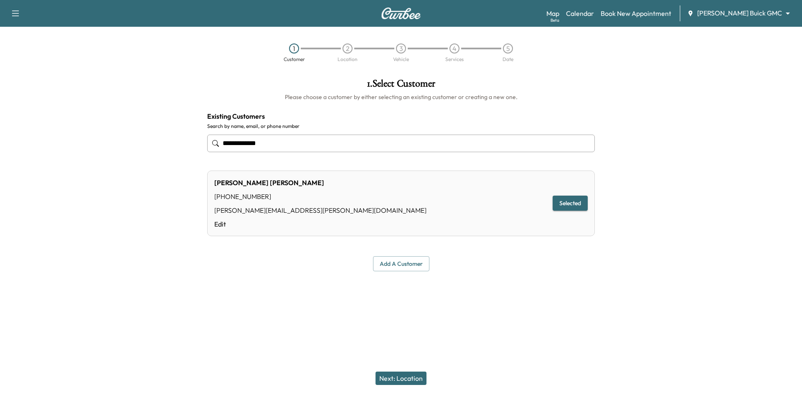
type input "**********"
drag, startPoint x: 399, startPoint y: 378, endPoint x: 393, endPoint y: 339, distance: 39.3
click at [400, 377] on button "Next: Location" at bounding box center [401, 377] width 51 height 13
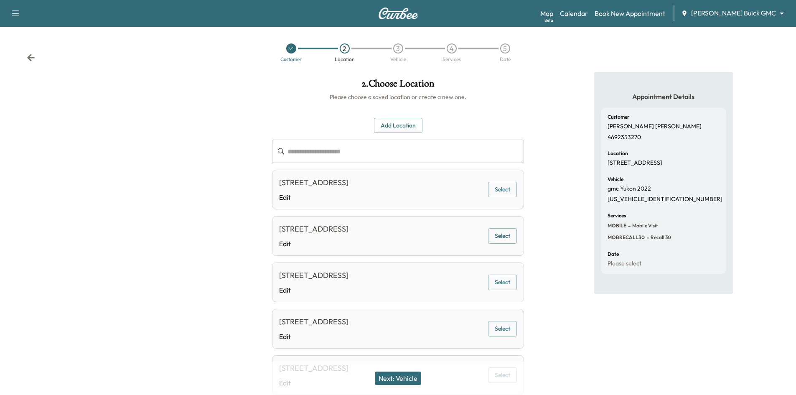
click at [493, 188] on button "Select" at bounding box center [502, 189] width 29 height 15
click at [412, 379] on button "Next: Vehicle" at bounding box center [398, 377] width 46 height 13
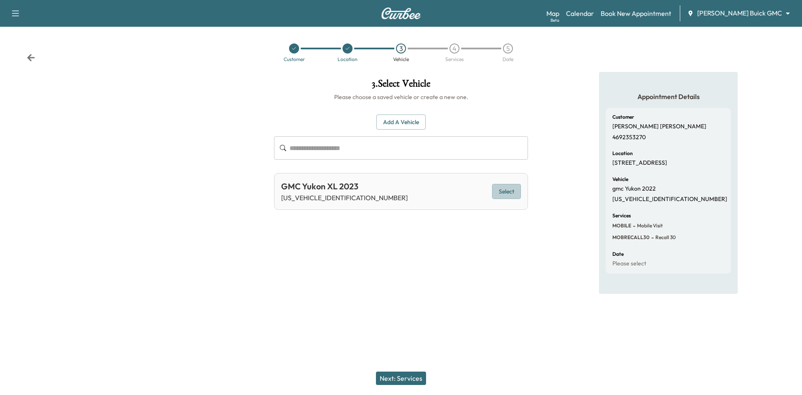
click at [515, 192] on button "Select" at bounding box center [506, 191] width 29 height 15
click at [420, 372] on button "Next: Services" at bounding box center [401, 377] width 50 height 13
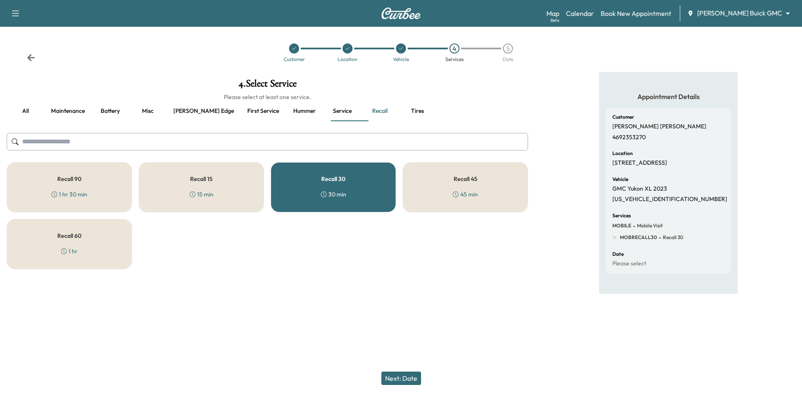
drag, startPoint x: 367, startPoint y: 189, endPoint x: 389, endPoint y: 187, distance: 21.9
click at [368, 189] on div "Recall 30 30 min" at bounding box center [333, 187] width 125 height 50
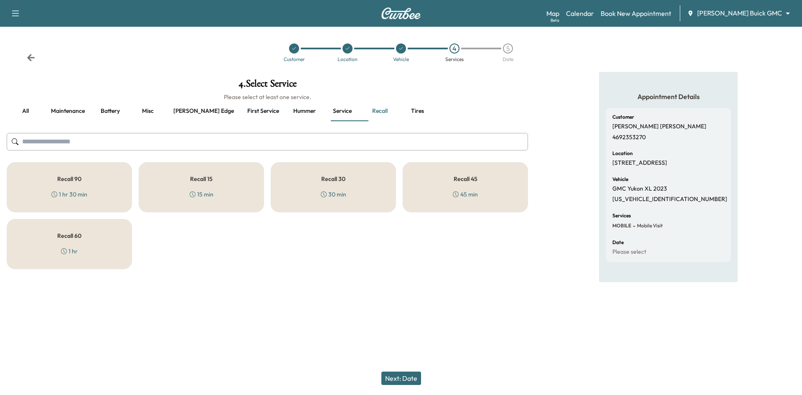
click at [474, 195] on div "45 min" at bounding box center [465, 194] width 25 height 8
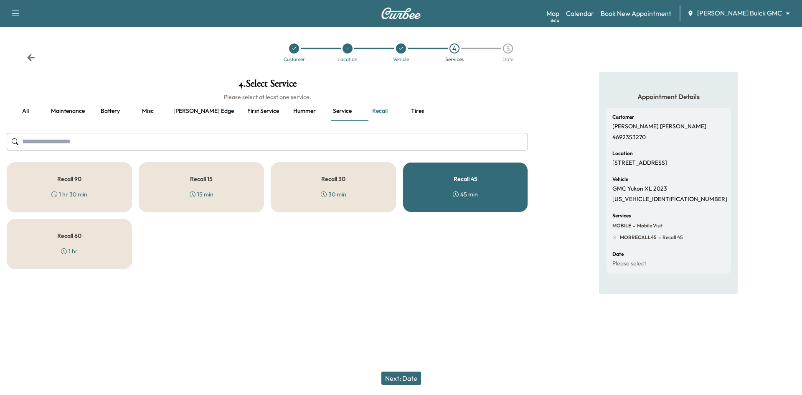
click at [409, 378] on button "Next: Date" at bounding box center [401, 377] width 40 height 13
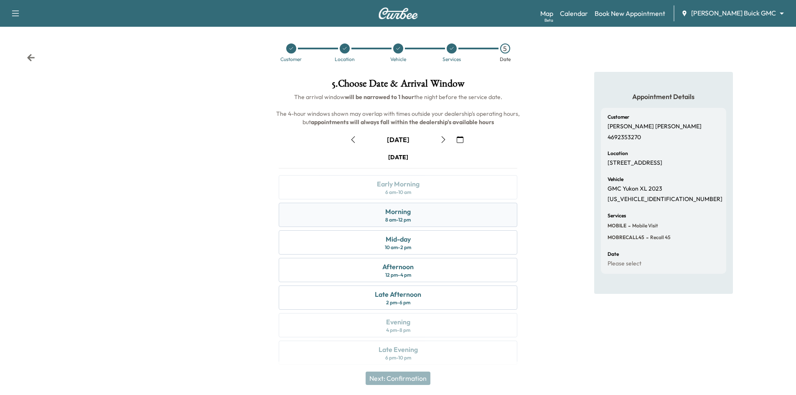
click at [410, 212] on div "Morning" at bounding box center [397, 211] width 25 height 10
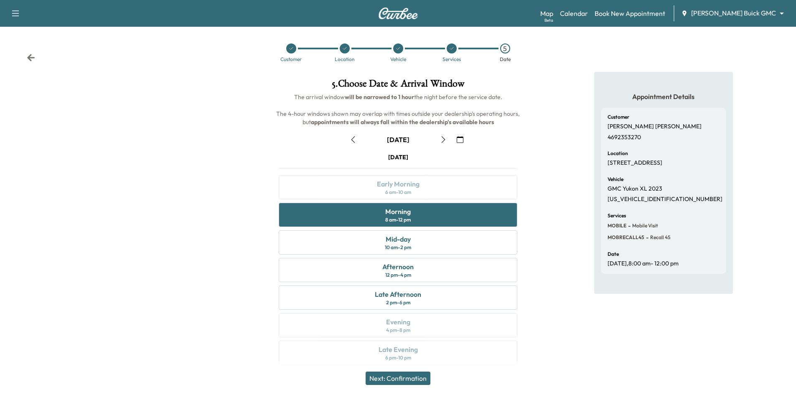
click at [429, 379] on button "Next: Confirmation" at bounding box center [398, 377] width 65 height 13
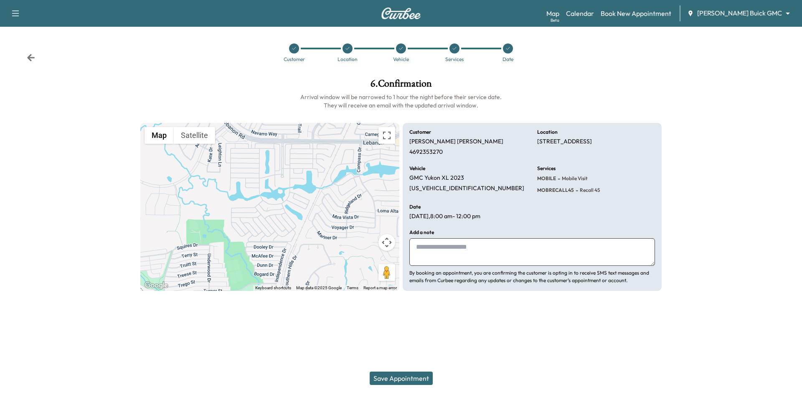
click at [401, 378] on button "Save Appointment" at bounding box center [401, 377] width 63 height 13
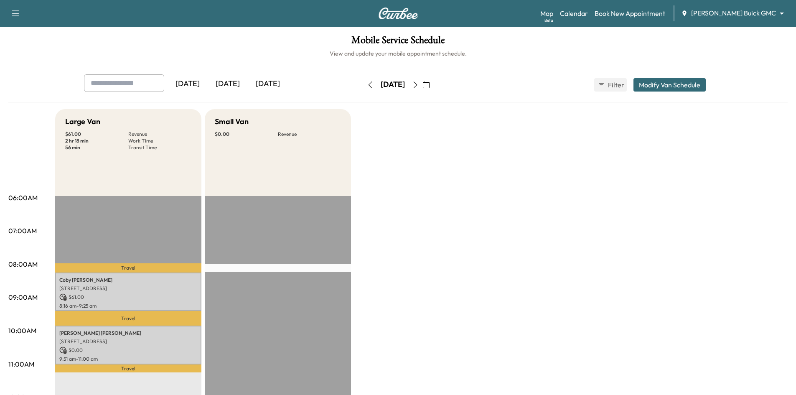
click at [260, 81] on div "[DATE]" at bounding box center [268, 83] width 40 height 19
click at [121, 295] on p "$ 61.00" at bounding box center [128, 297] width 138 height 8
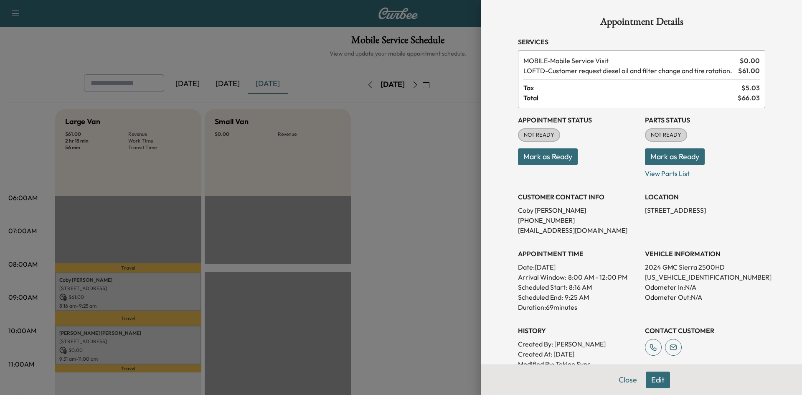
click at [536, 153] on button "Mark as Ready" at bounding box center [548, 156] width 60 height 17
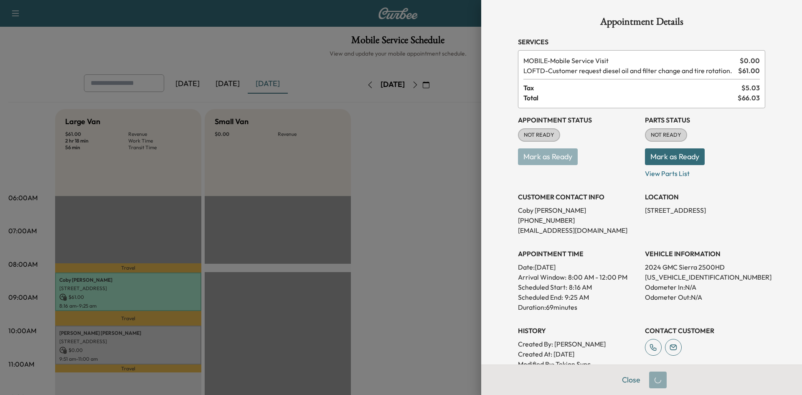
click at [141, 346] on div at bounding box center [401, 197] width 802 height 395
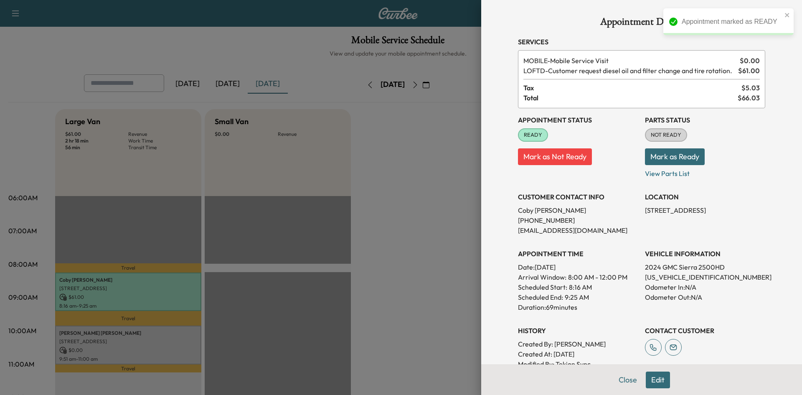
click at [142, 346] on div at bounding box center [401, 197] width 802 height 395
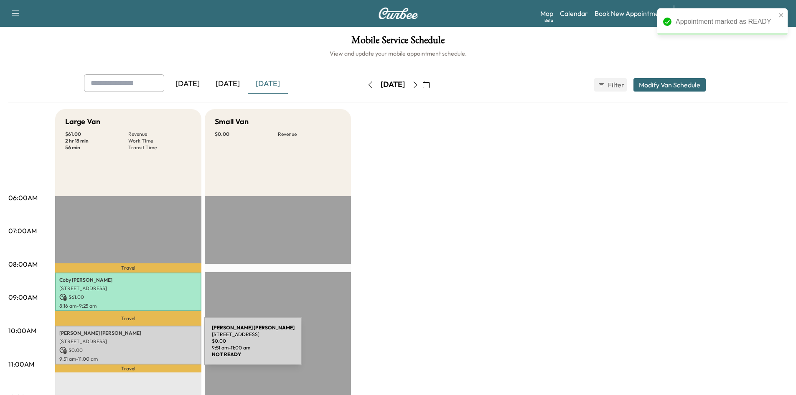
click at [142, 346] on p "$ 0.00" at bounding box center [128, 350] width 138 height 8
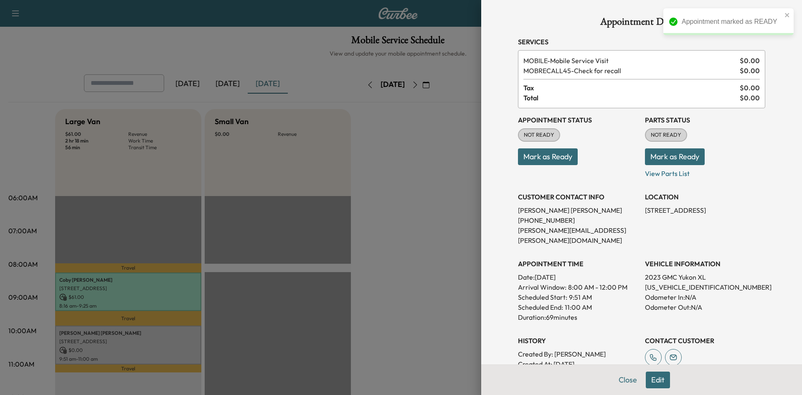
drag, startPoint x: 519, startPoint y: 158, endPoint x: 512, endPoint y: 158, distance: 7.1
click at [520, 158] on button "Mark as Ready" at bounding box center [548, 156] width 60 height 17
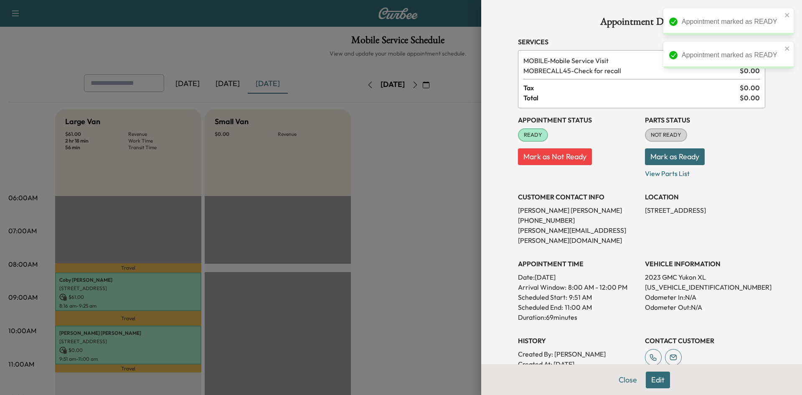
click at [369, 166] on div at bounding box center [401, 197] width 802 height 395
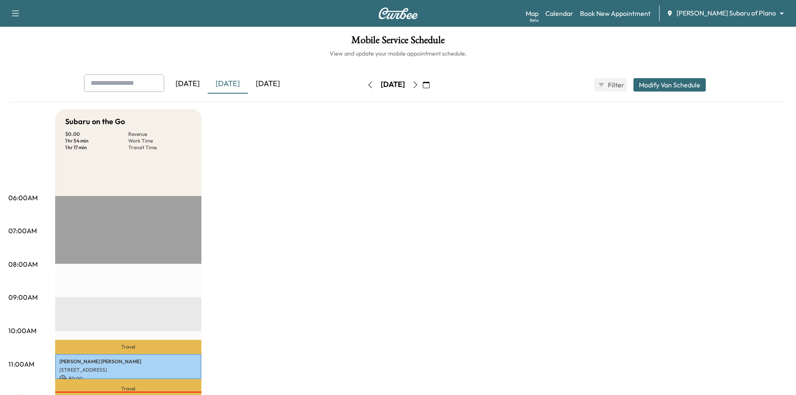
scroll to position [42, 0]
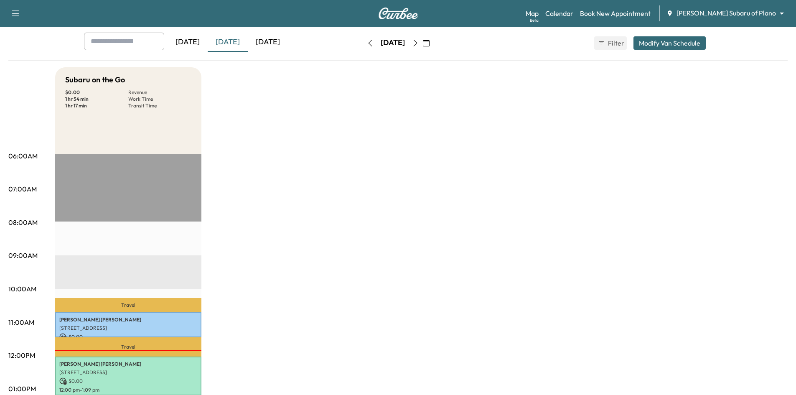
click at [272, 46] on div "[DATE]" at bounding box center [268, 42] width 40 height 19
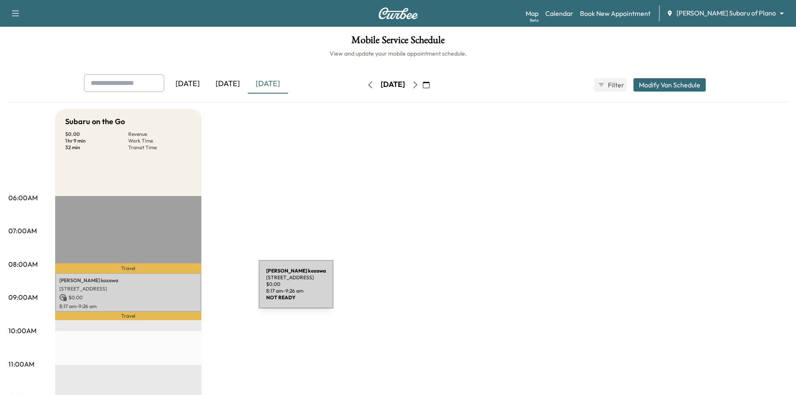
click at [196, 289] on p "[STREET_ADDRESS]" at bounding box center [128, 288] width 138 height 7
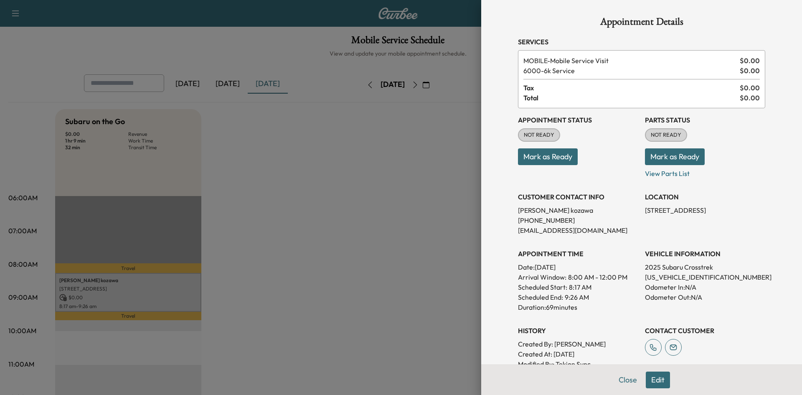
click at [552, 160] on button "Mark as Ready" at bounding box center [548, 156] width 60 height 17
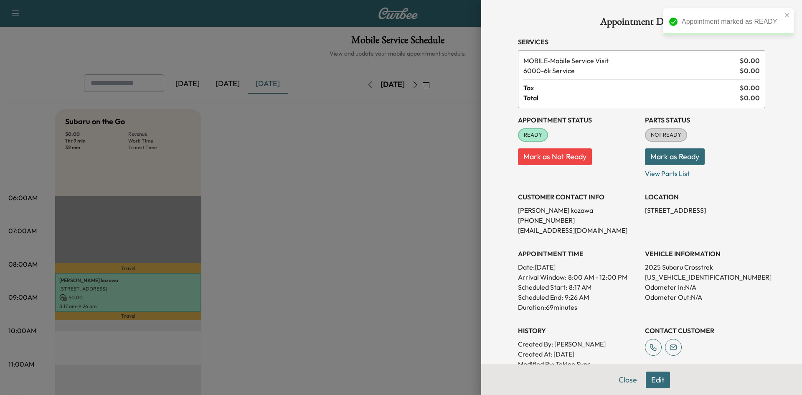
click at [406, 216] on div at bounding box center [401, 197] width 802 height 395
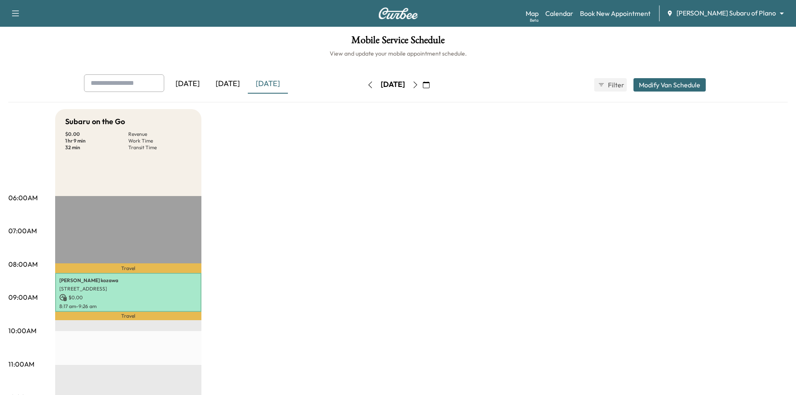
click at [419, 85] on icon "button" at bounding box center [415, 84] width 7 height 7
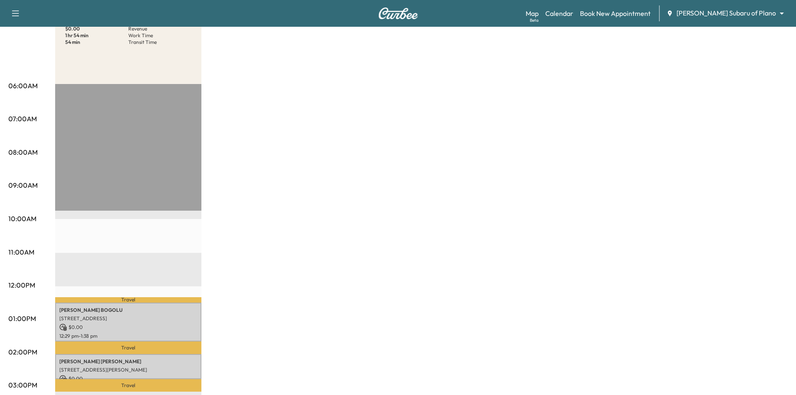
scroll to position [167, 0]
